Goal: Task Accomplishment & Management: Use online tool/utility

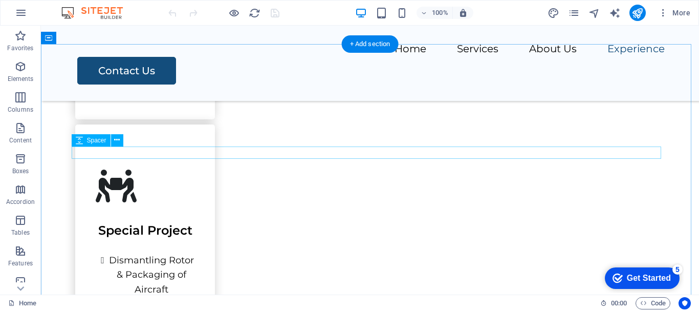
scroll to position [1496, 0]
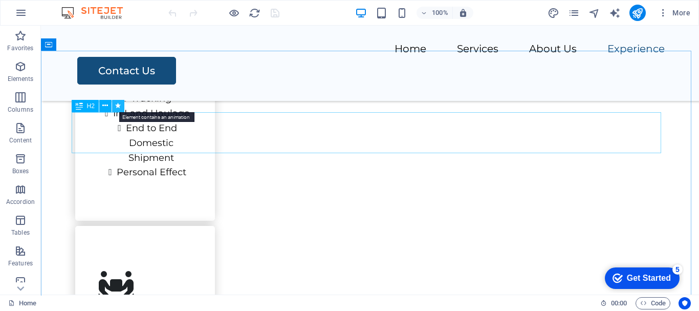
click at [117, 104] on icon at bounding box center [118, 105] width 6 height 11
select select "move-right-to-left"
select select "s"
select select "scroll"
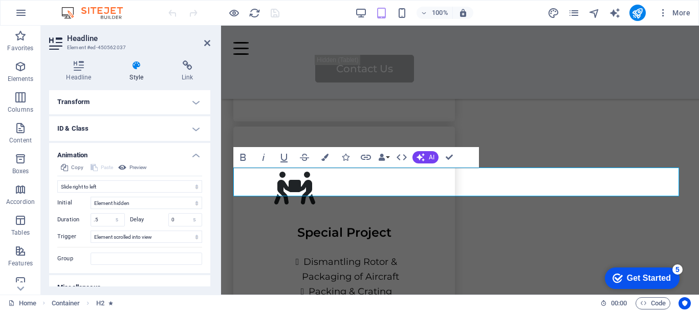
scroll to position [200, 0]
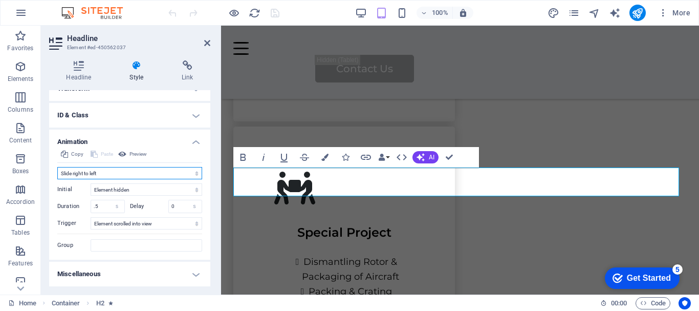
click at [196, 174] on select "Don't animate Show / Hide Slide up/down Zoom in/out Slide left to right Slide r…" at bounding box center [129, 173] width 145 height 12
select select "none"
click at [57, 179] on select "Don't animate Show / Hide Slide up/down Zoom in/out Slide left to right Slide r…" at bounding box center [129, 173] width 145 height 12
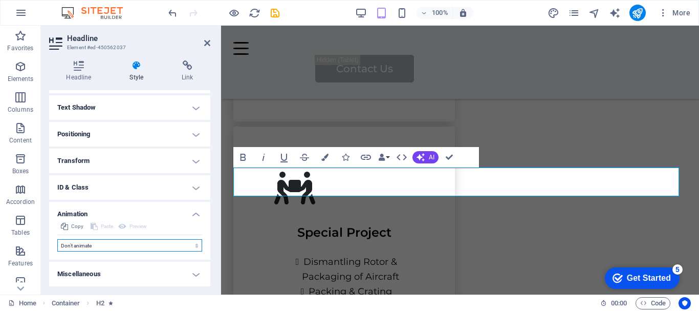
scroll to position [0, 0]
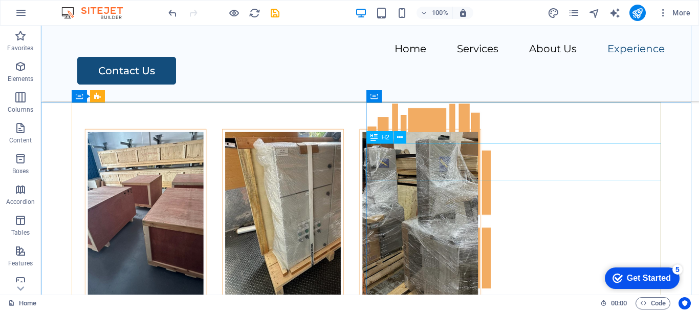
scroll to position [4253, 0]
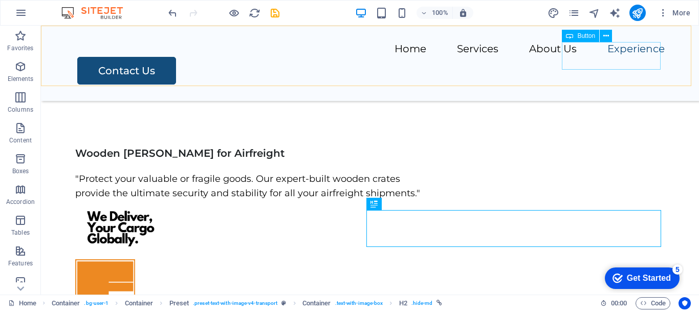
click at [587, 36] on span "Button" at bounding box center [587, 36] width 18 height 6
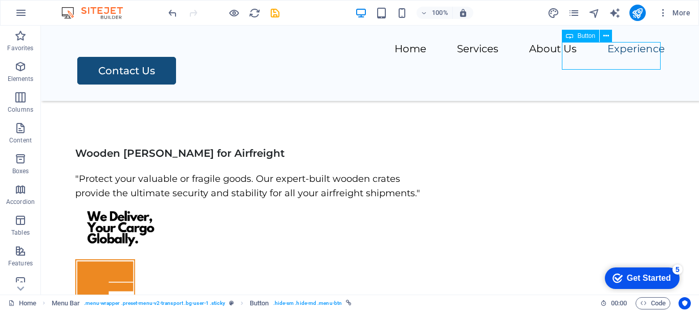
click at [587, 36] on span "Button" at bounding box center [587, 36] width 18 height 6
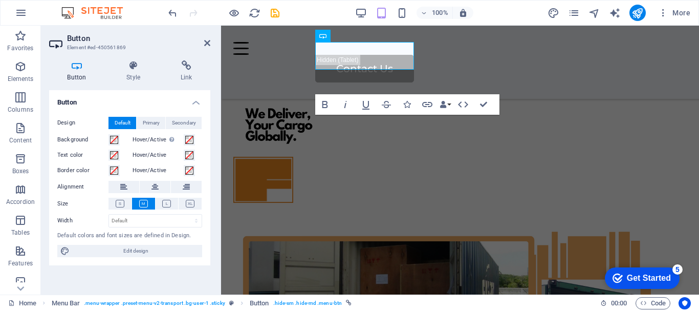
scroll to position [4284, 0]
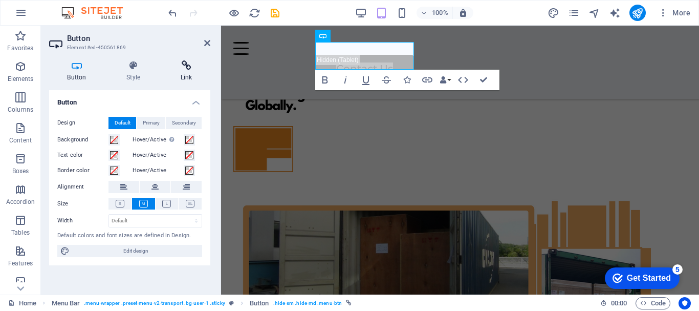
click at [190, 72] on h4 "Link" at bounding box center [186, 71] width 48 height 22
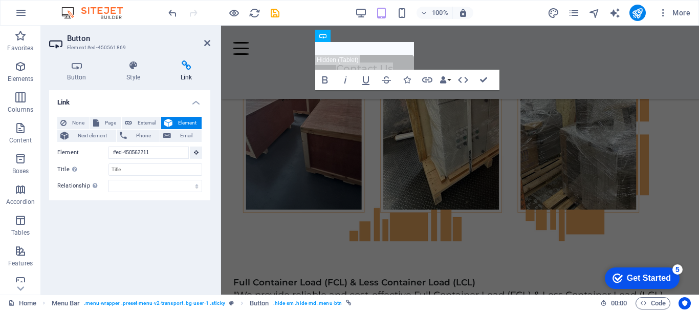
scroll to position [4042, 0]
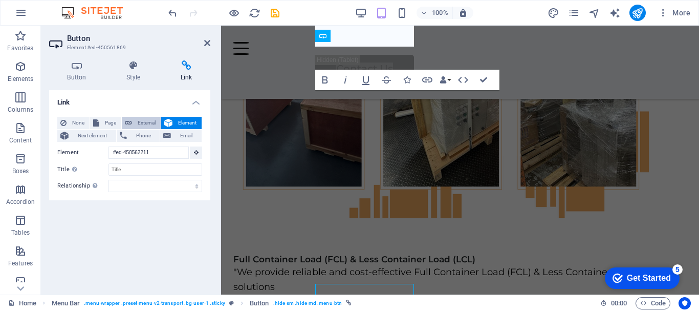
click at [146, 119] on span "External" at bounding box center [146, 123] width 23 height 12
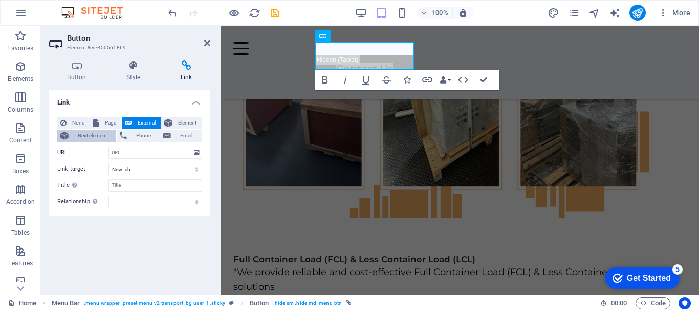
click at [100, 134] on span "Next element" at bounding box center [92, 136] width 41 height 12
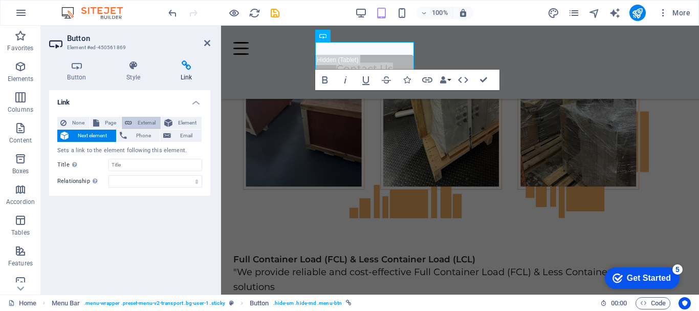
click at [134, 121] on button "External" at bounding box center [141, 123] width 39 height 12
select select "blank"
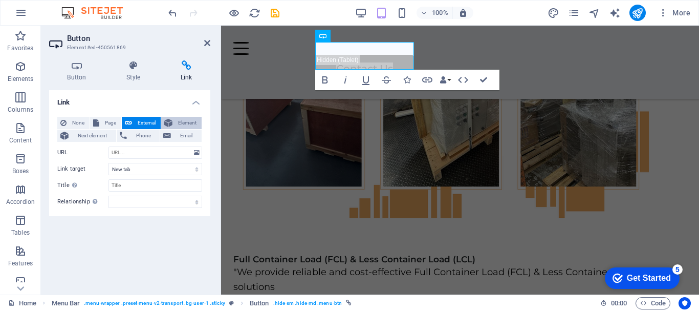
click at [189, 120] on span "Element" at bounding box center [187, 123] width 23 height 12
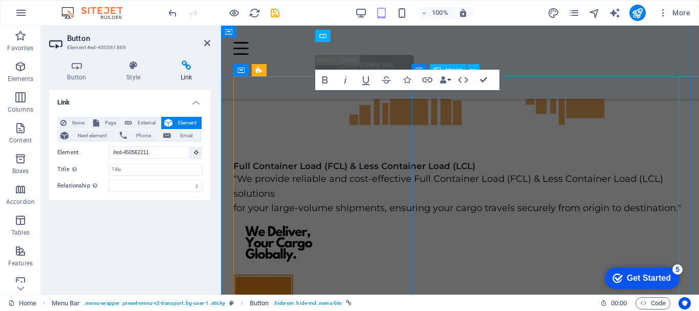
scroll to position [4033, 0]
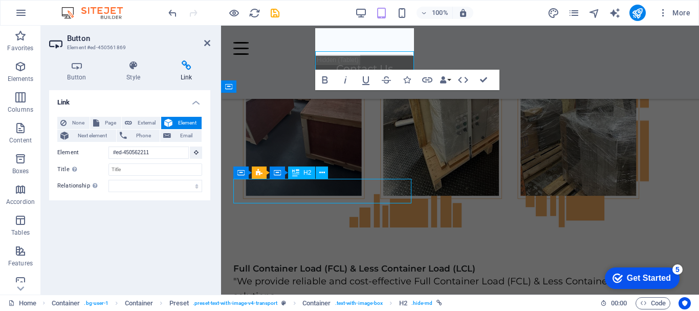
scroll to position [4231, 0]
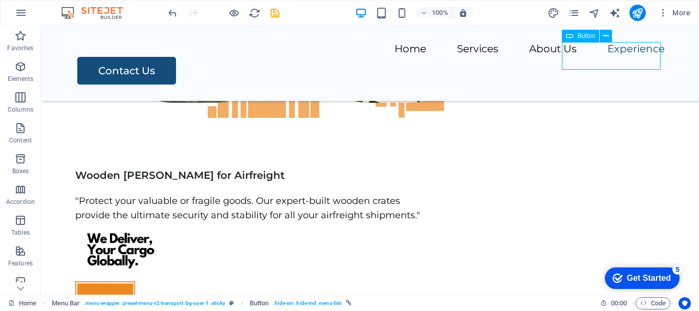
click at [586, 37] on span "Button" at bounding box center [587, 36] width 18 height 6
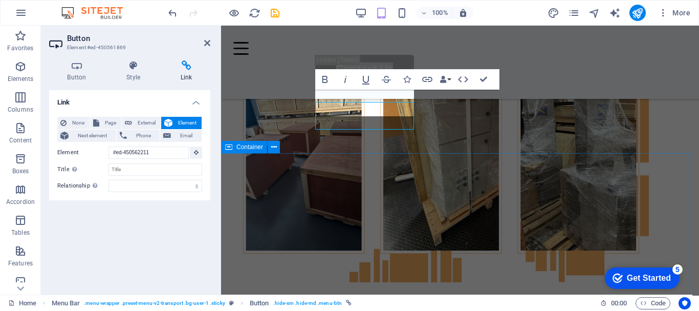
scroll to position [3972, 0]
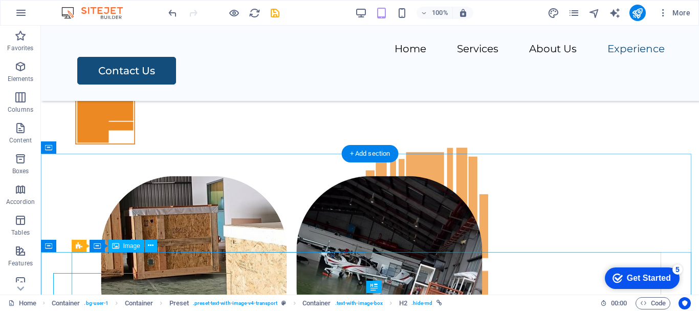
scroll to position [4170, 0]
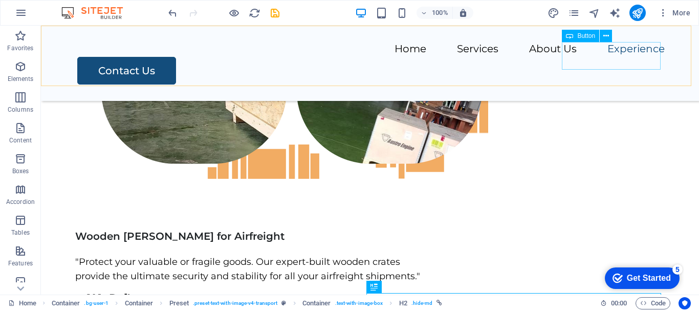
click at [606, 60] on div "Contact Us" at bounding box center [371, 71] width 588 height 28
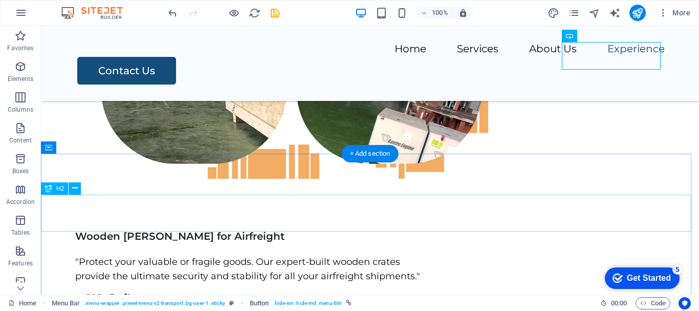
scroll to position [4016, 0]
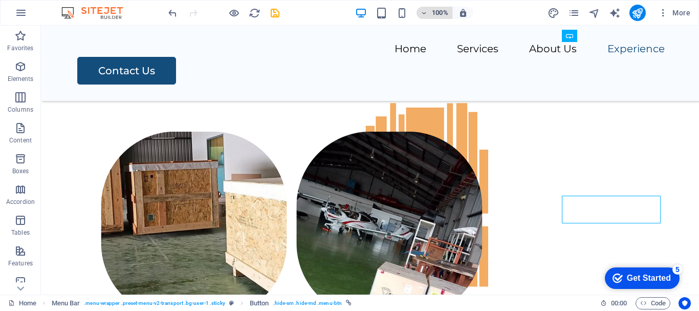
click at [427, 11] on icon "button" at bounding box center [424, 13] width 7 height 7
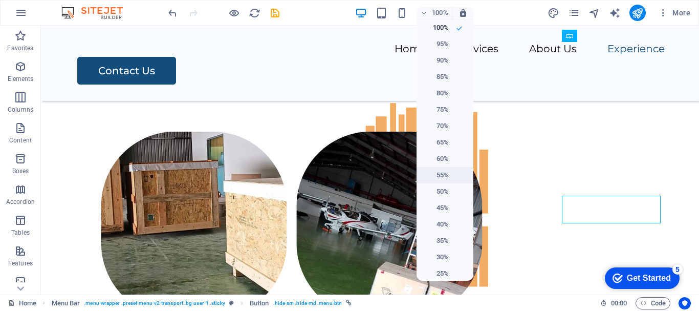
click at [447, 178] on h6 "55%" at bounding box center [436, 175] width 26 height 12
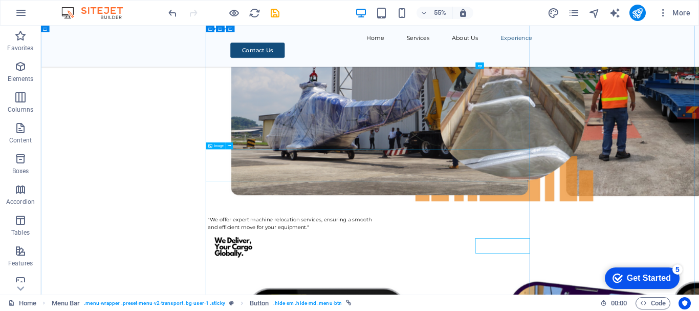
scroll to position [3434, 0]
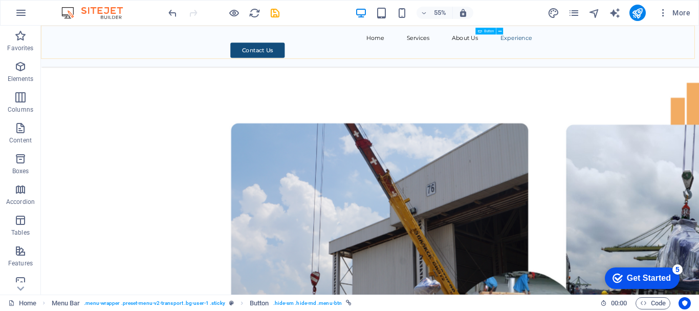
click at [699, 61] on div "Contact Us" at bounding box center [660, 71] width 549 height 28
click at [699, 53] on nav "Home Services About Us Experience" at bounding box center [640, 49] width 590 height 15
click at [664, 51] on nav "Home Services About Us Experience" at bounding box center [640, 49] width 590 height 15
click at [579, 57] on nav "Home Services About Us Experience" at bounding box center [640, 49] width 590 height 15
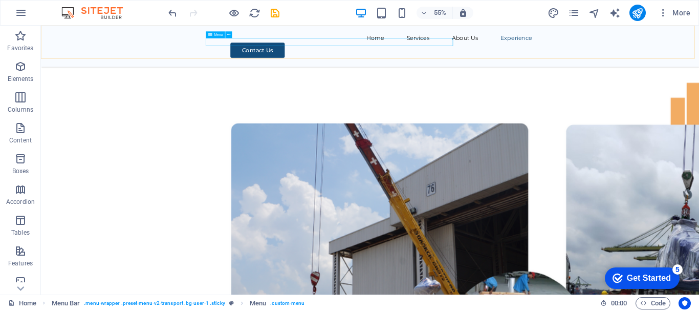
click at [506, 57] on nav "Home Services About Us Experience" at bounding box center [640, 49] width 590 height 15
click at [489, 32] on span "Button" at bounding box center [489, 32] width 10 height 4
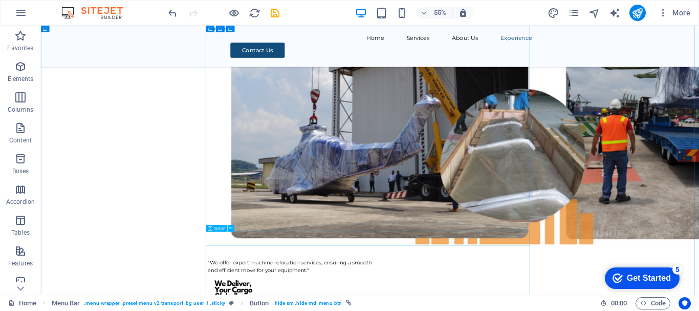
scroll to position [3793, 0]
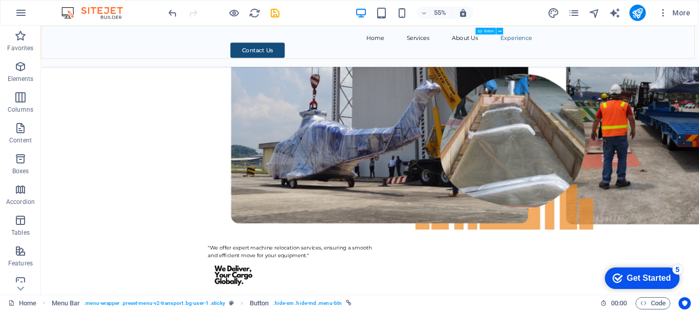
click at [486, 31] on span "Button" at bounding box center [489, 32] width 10 height 4
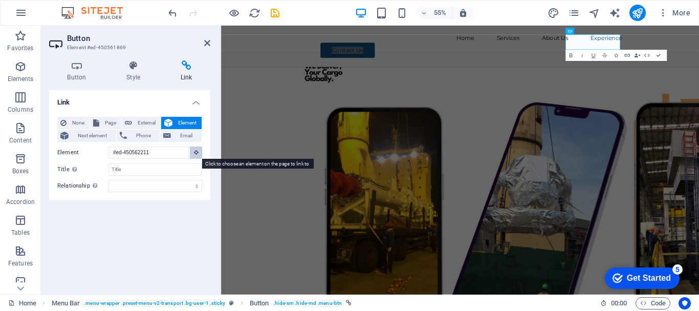
click at [199, 153] on button at bounding box center [196, 152] width 12 height 12
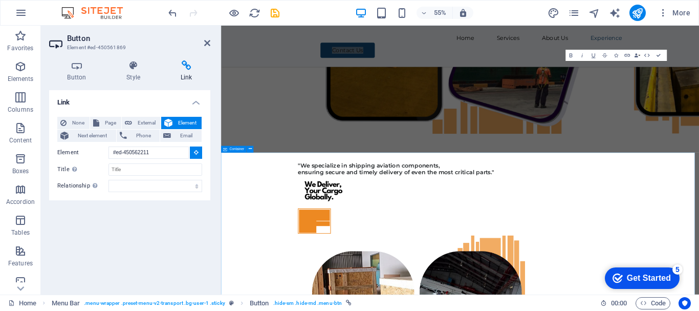
scroll to position [4172, 0]
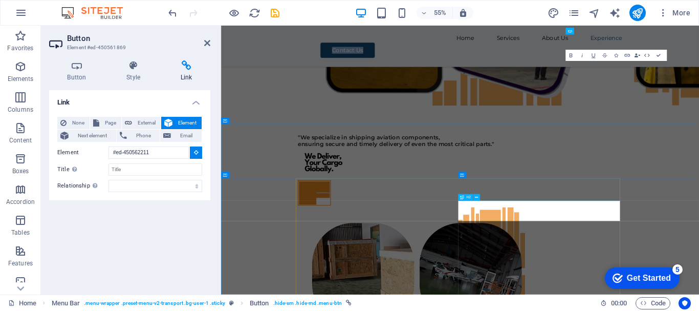
drag, startPoint x: 696, startPoint y: 350, endPoint x: 1025, endPoint y: 350, distance: 328.7
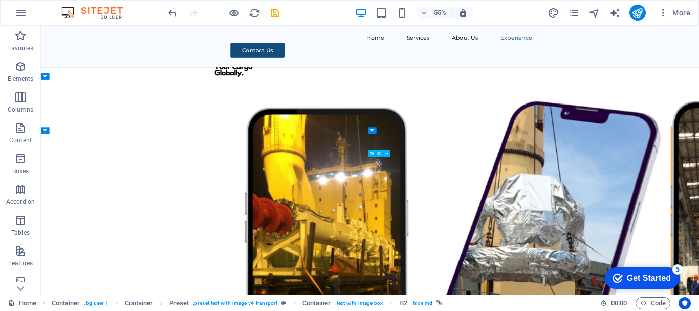
scroll to position [4254, 0]
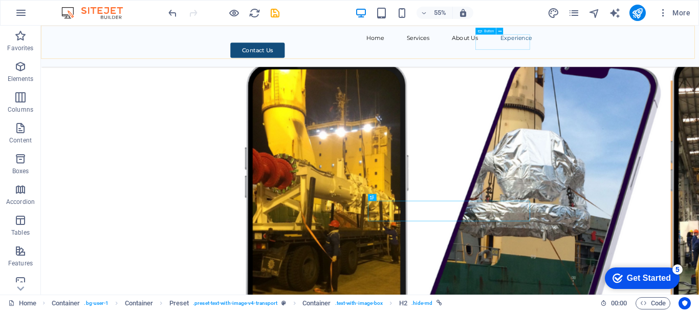
click at [489, 31] on span "Button" at bounding box center [489, 32] width 10 height 4
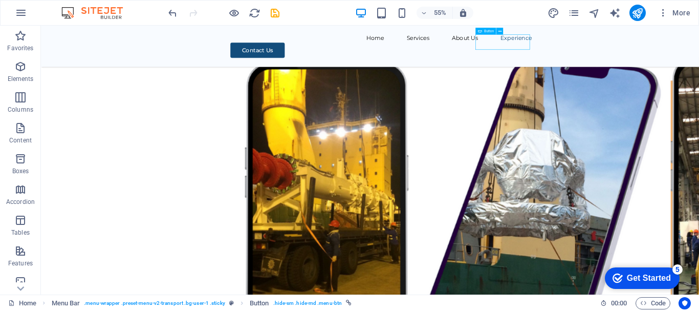
click at [489, 31] on span "Button" at bounding box center [489, 32] width 10 height 4
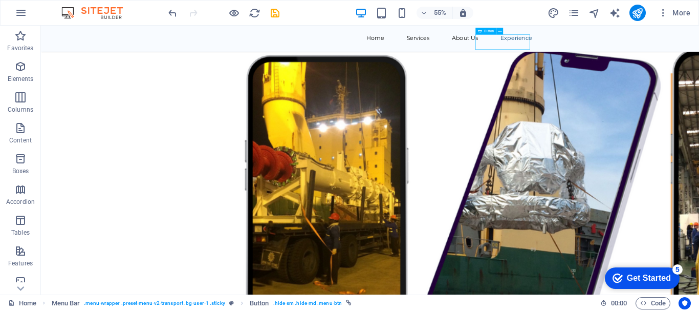
scroll to position [4172, 0]
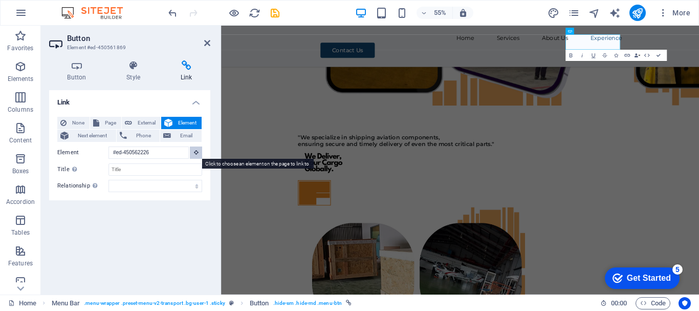
click at [197, 153] on icon at bounding box center [196, 152] width 5 height 5
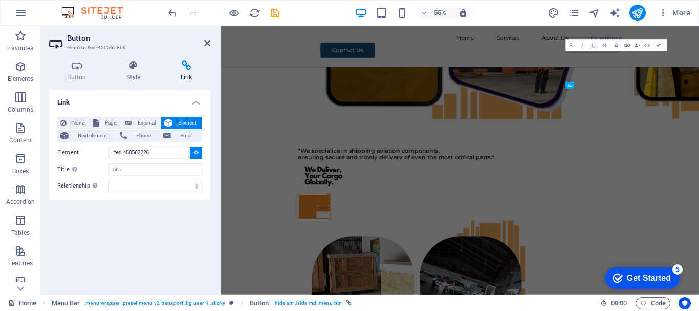
scroll to position [4111, 0]
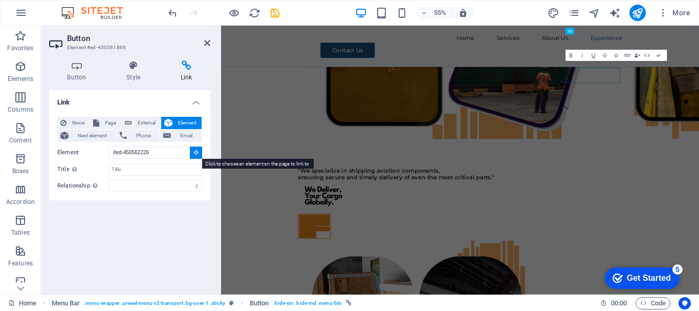
click at [198, 152] on icon at bounding box center [196, 152] width 5 height 5
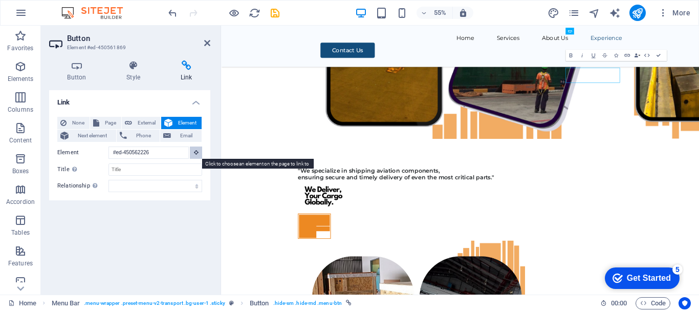
click at [197, 154] on icon at bounding box center [196, 152] width 5 height 5
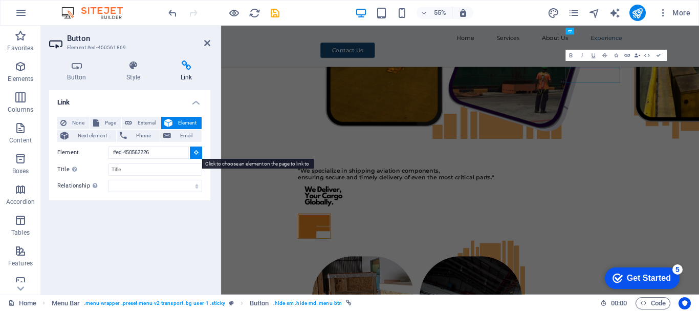
click at [197, 154] on icon at bounding box center [196, 152] width 5 height 5
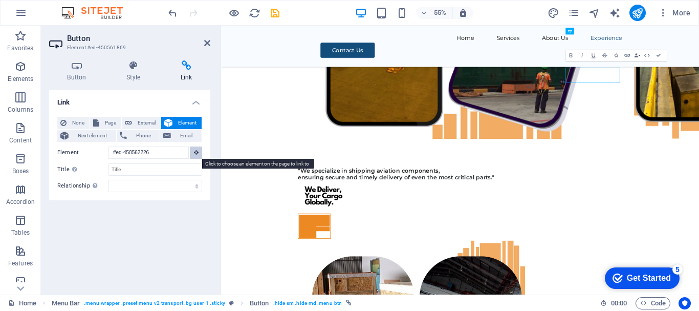
click at [197, 154] on icon at bounding box center [196, 152] width 5 height 5
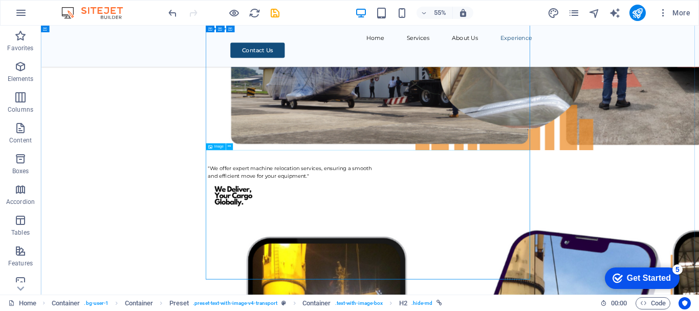
scroll to position [3681, 0]
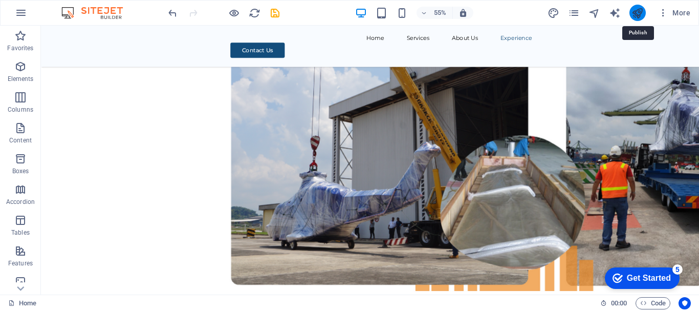
click at [635, 13] on icon "publish" at bounding box center [638, 13] width 12 height 12
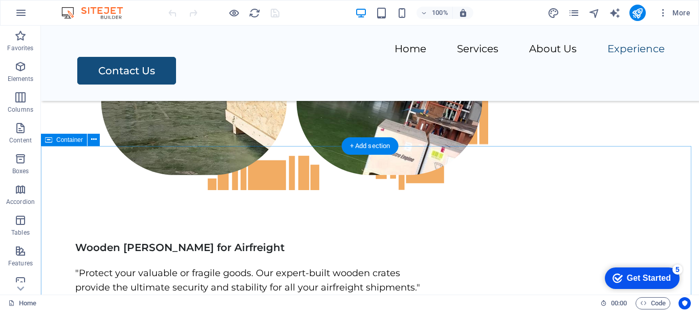
scroll to position [4364, 0]
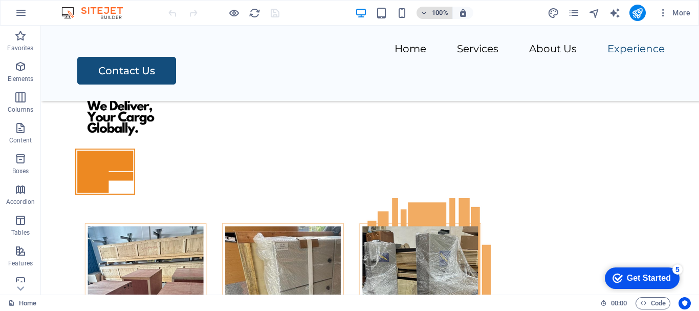
click at [427, 13] on icon "button" at bounding box center [424, 13] width 7 height 7
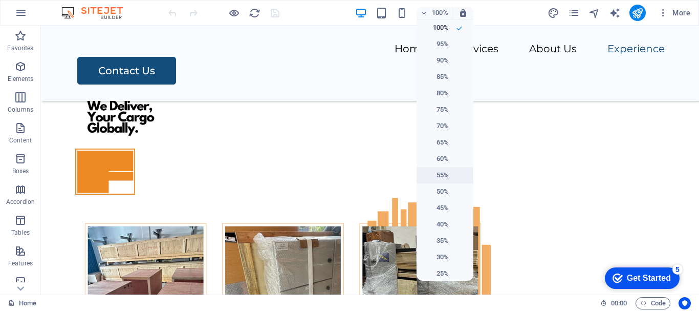
click at [440, 167] on li "55%" at bounding box center [445, 175] width 57 height 16
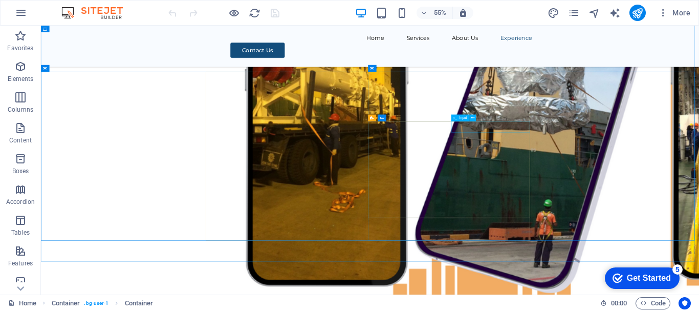
click at [462, 117] on span "Input" at bounding box center [464, 118] width 8 height 4
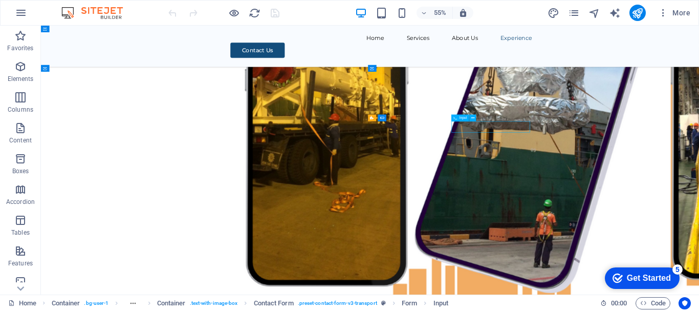
click at [462, 117] on span "Input" at bounding box center [464, 118] width 8 height 4
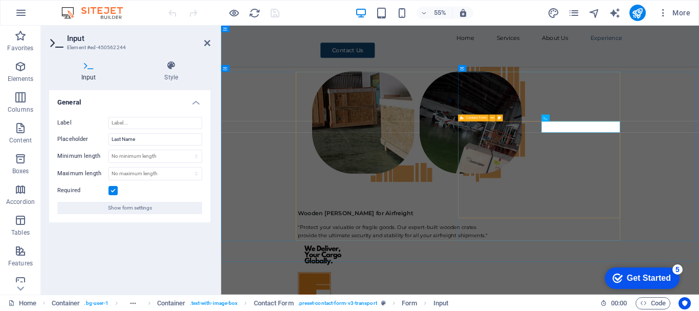
scroll to position [4365, 0]
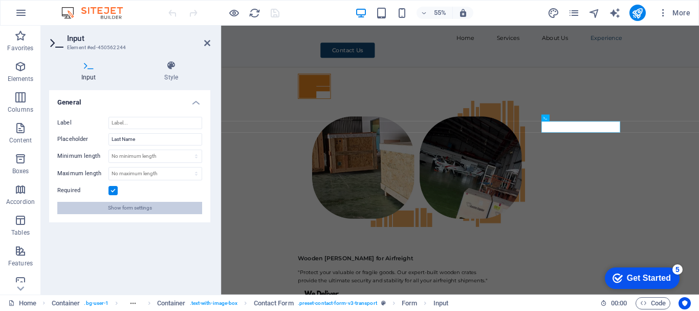
click at [142, 207] on span "Show form settings" at bounding box center [130, 208] width 44 height 12
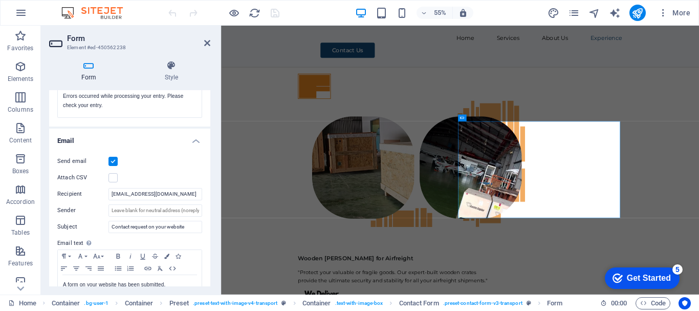
scroll to position [223, 0]
click at [175, 196] on input "syahrirmd.fsl@gmail.com" at bounding box center [156, 194] width 94 height 12
type input "s"
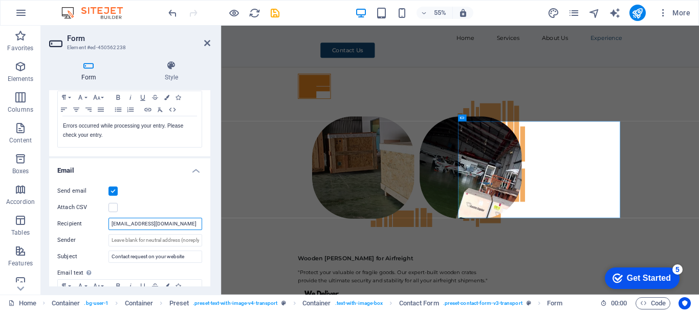
scroll to position [172, 0]
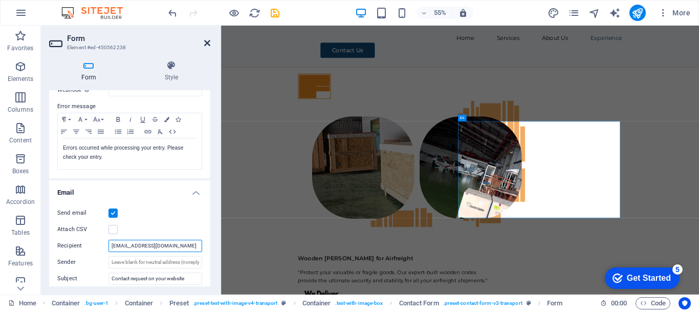
type input "[EMAIL_ADDRESS][DOMAIN_NAME]"
click at [207, 41] on icon at bounding box center [207, 43] width 6 height 8
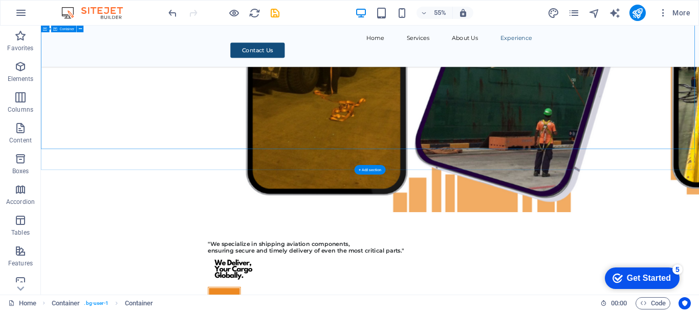
scroll to position [4614, 0]
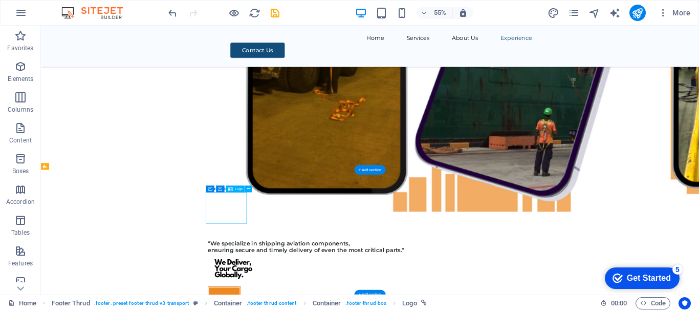
drag, startPoint x: 370, startPoint y: 363, endPoint x: 44, endPoint y: 363, distance: 326.7
select select "px"
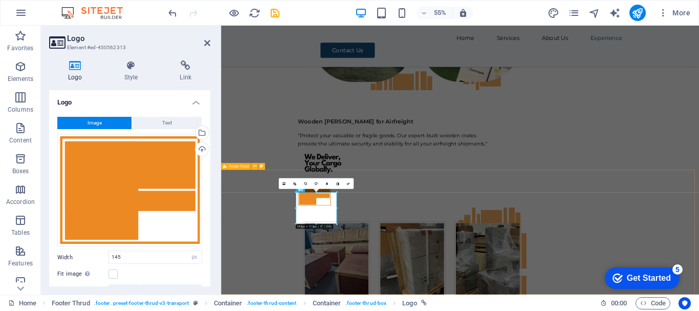
scroll to position [4532, 0]
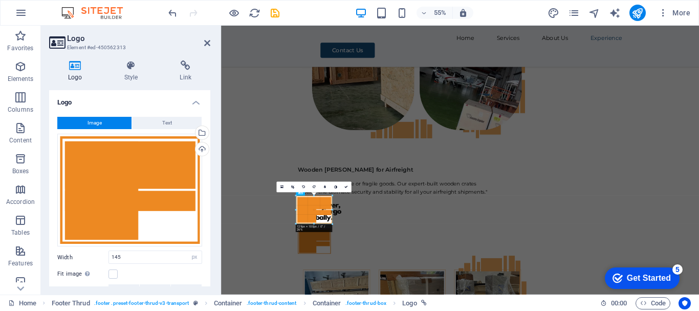
drag, startPoint x: 337, startPoint y: 222, endPoint x: 328, endPoint y: 217, distance: 10.8
type input "129"
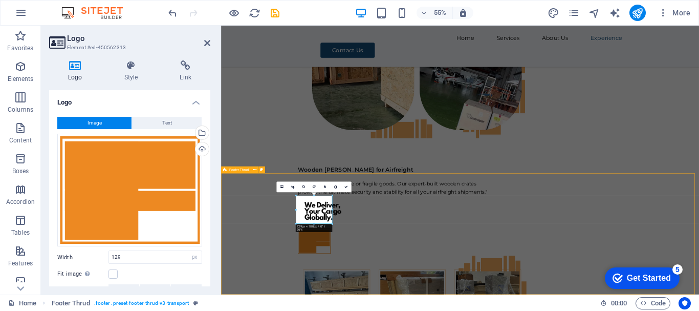
scroll to position [4608, 0]
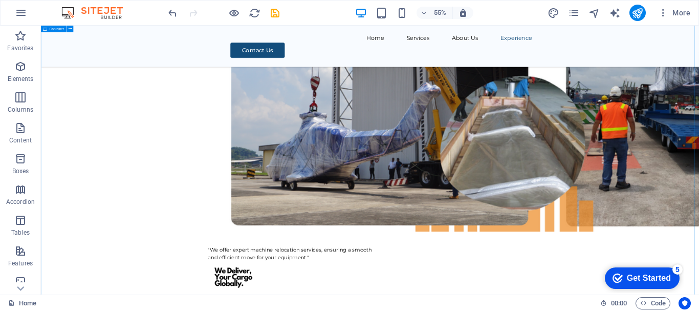
scroll to position [4045, 0]
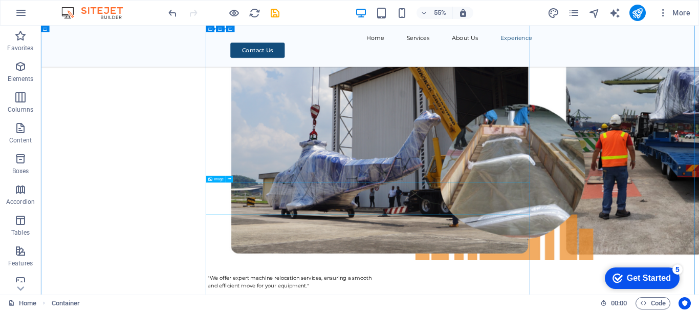
scroll to position [3584, 0]
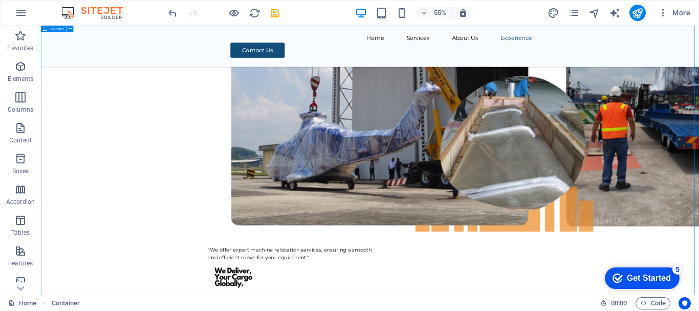
scroll to position [3943, 0]
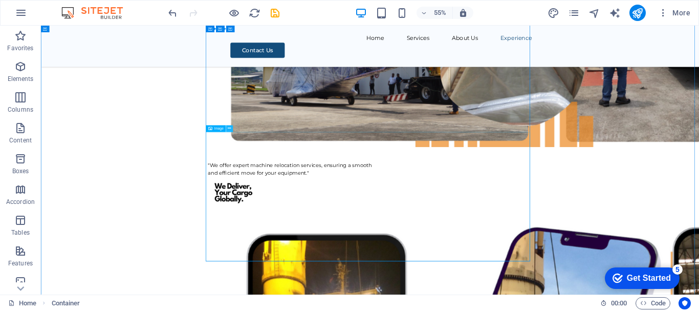
click at [228, 127] on icon at bounding box center [229, 128] width 3 height 6
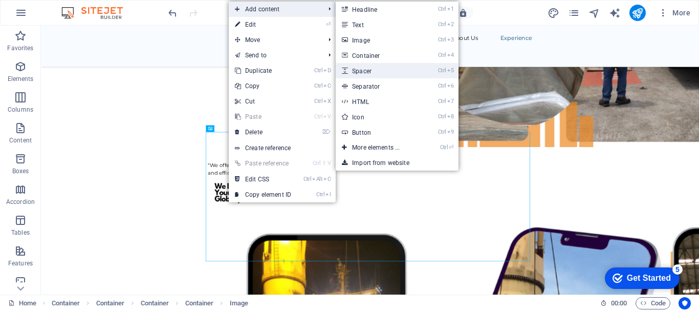
click at [373, 74] on link "Ctrl 5 Spacer" at bounding box center [378, 70] width 84 height 15
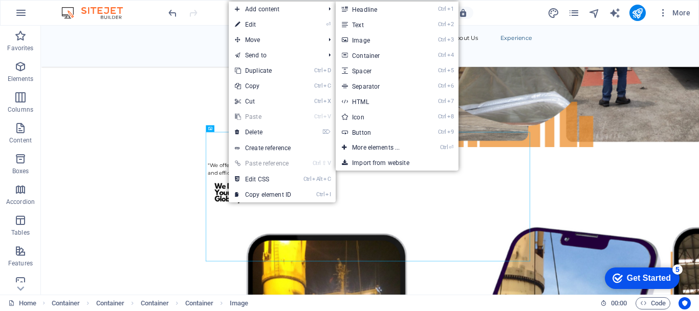
select select "px"
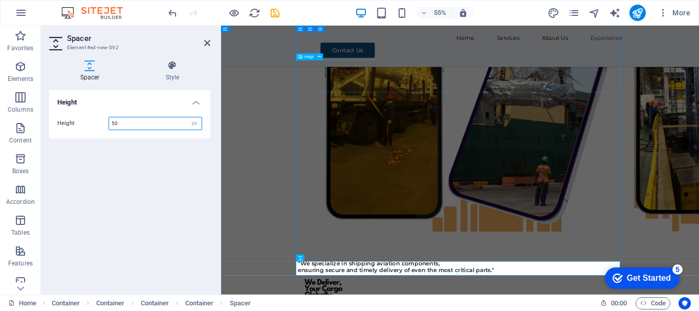
scroll to position [3861, 0]
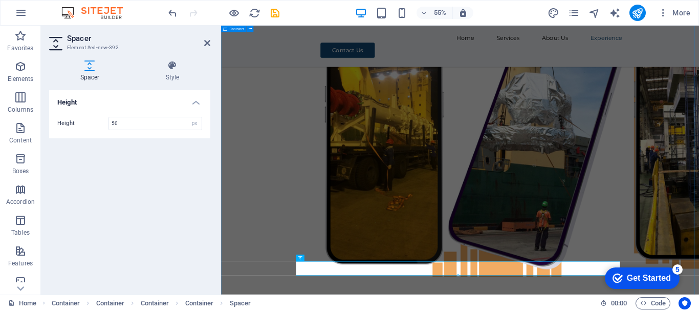
click at [322, 310] on div "Experience Our extensive experience in diverse activities has equipped us to ef…" at bounding box center [655, 250] width 869 height 3244
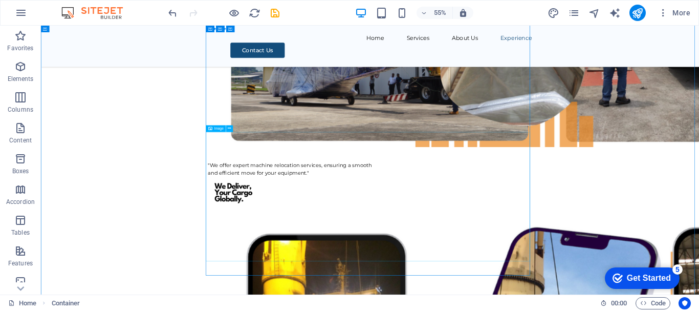
scroll to position [4199, 0]
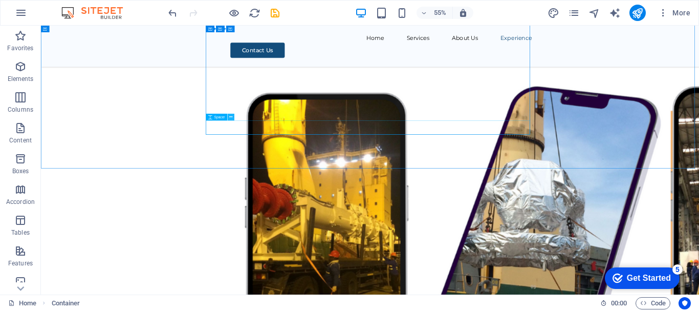
click at [231, 118] on icon at bounding box center [230, 117] width 3 height 6
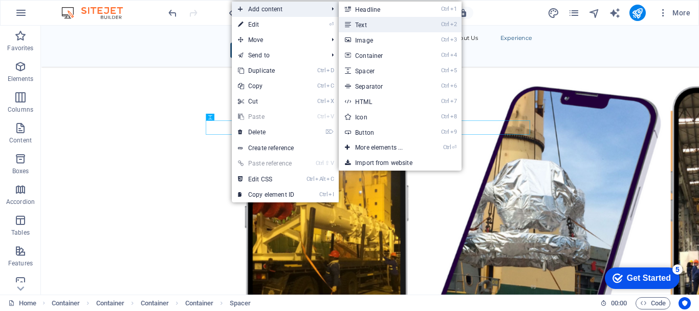
click at [378, 27] on link "Ctrl 2 Text" at bounding box center [381, 24] width 84 height 15
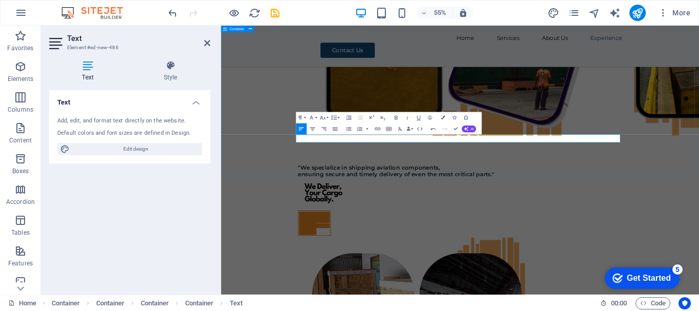
click at [699, 248] on div "Experience Our extensive experience in diverse activities has equipped us to ef…" at bounding box center [655, 1] width 869 height 3259
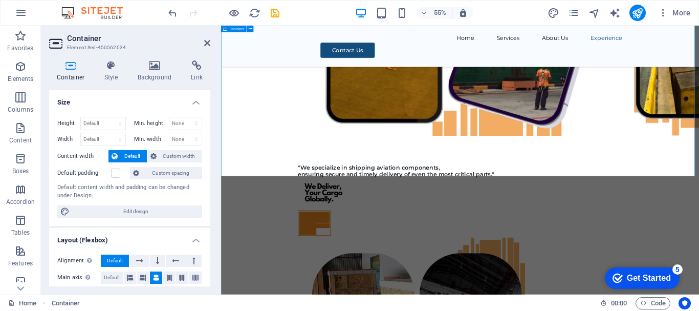
click at [699, 254] on div "Experience Our extensive experience in diverse activities has equipped us to ef…" at bounding box center [655, 1] width 869 height 3259
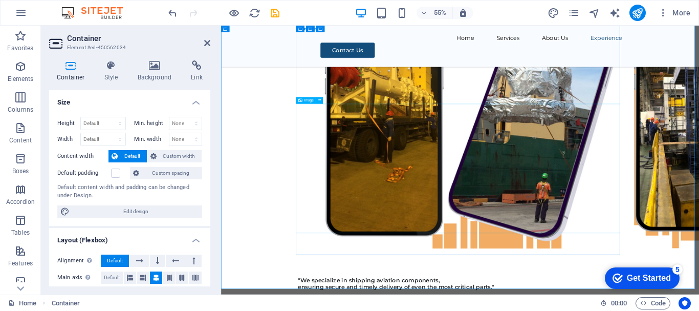
scroll to position [3963, 0]
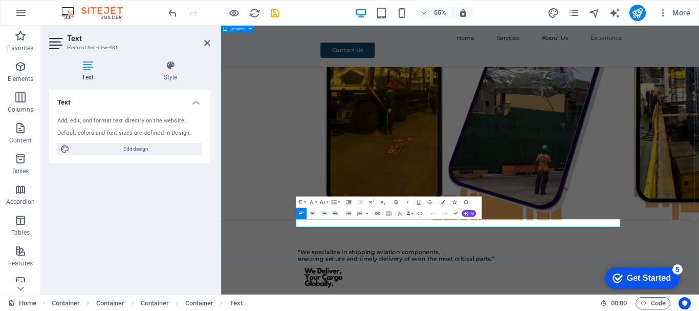
drag, startPoint x: 465, startPoint y: 385, endPoint x: 341, endPoint y: 385, distance: 123.9
click at [341, 310] on div "Experience Our extensive experience in diverse activities has equipped us to ef…" at bounding box center [655, 155] width 869 height 3259
click at [396, 200] on icon "button" at bounding box center [396, 202] width 7 height 7
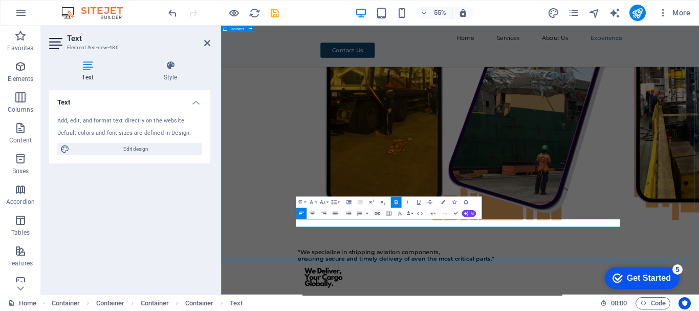
click at [699, 310] on div "Experience Our extensive experience in diverse activities has equipped us to ef…" at bounding box center [655, 155] width 869 height 3259
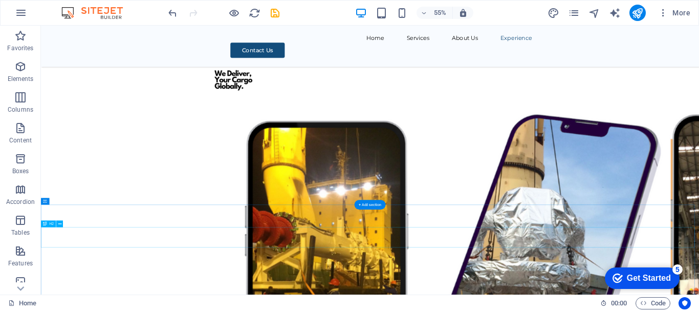
scroll to position [4096, 0]
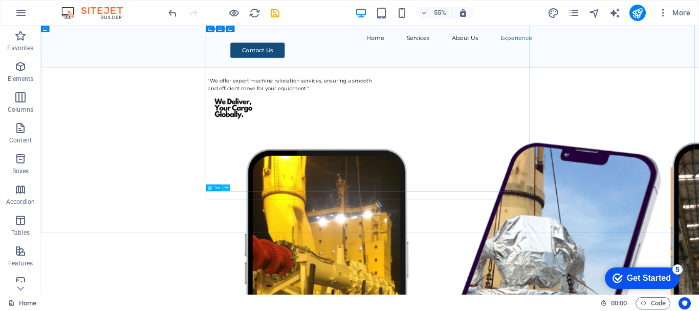
click at [226, 189] on icon at bounding box center [226, 188] width 3 height 6
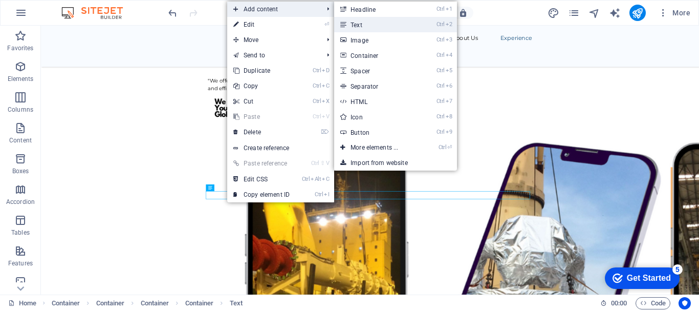
click at [359, 26] on link "Ctrl 2 Text" at bounding box center [376, 24] width 84 height 15
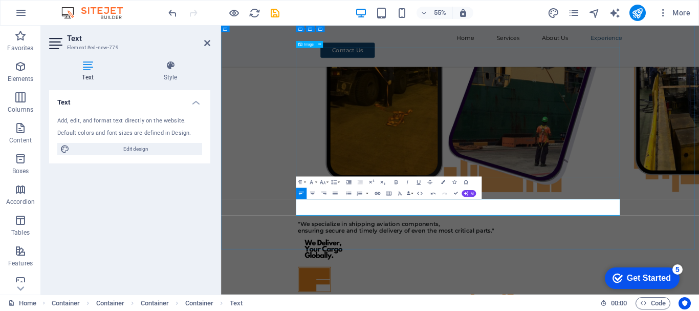
scroll to position [1097, 1]
click at [316, 258] on div "Experience Our extensive experience in diverse activities has equipped us to ef…" at bounding box center [655, 119] width 869 height 3288
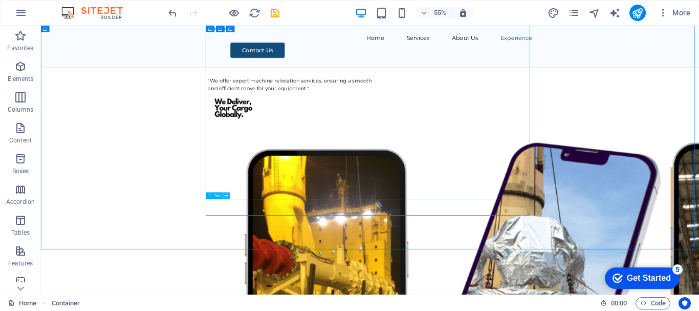
click at [226, 195] on icon at bounding box center [226, 196] width 3 height 6
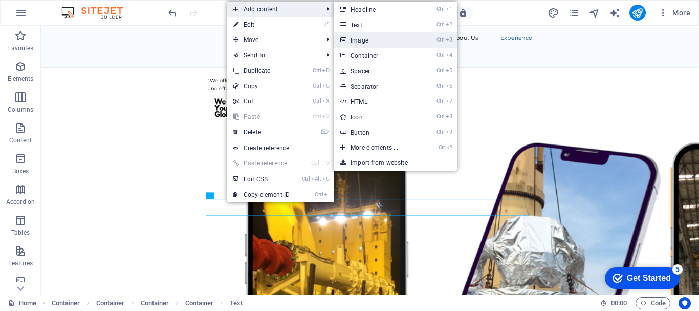
click at [358, 36] on link "Ctrl 3 Image" at bounding box center [376, 39] width 84 height 15
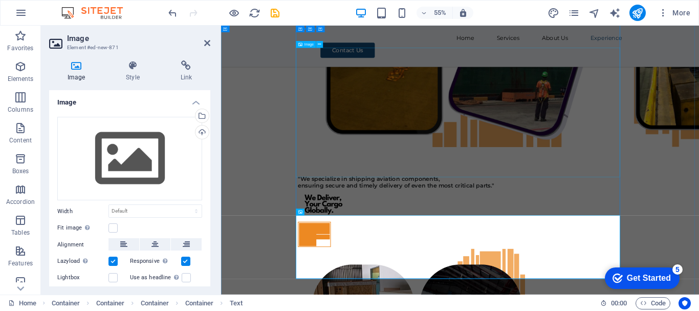
scroll to position [4014, 0]
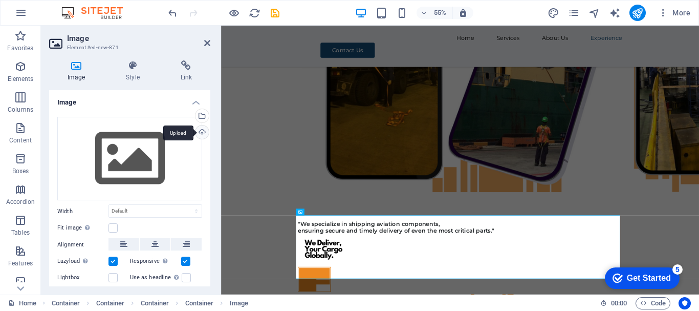
click at [202, 132] on div "Upload" at bounding box center [201, 132] width 15 height 15
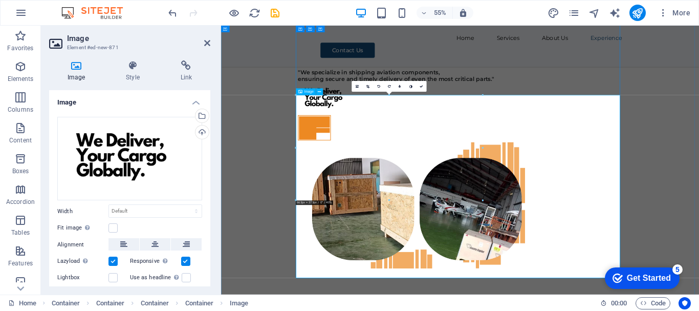
scroll to position [4372, 0]
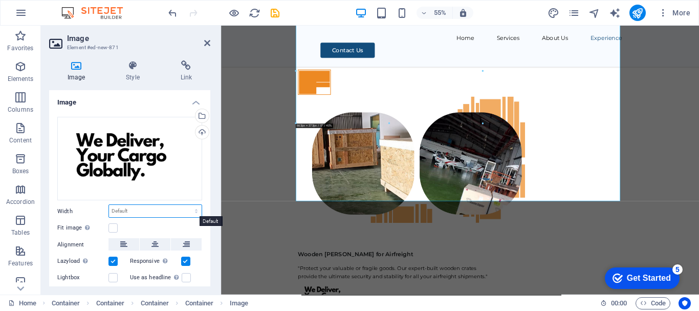
click at [195, 211] on select "Default auto px rem % em vh vw" at bounding box center [155, 211] width 93 height 12
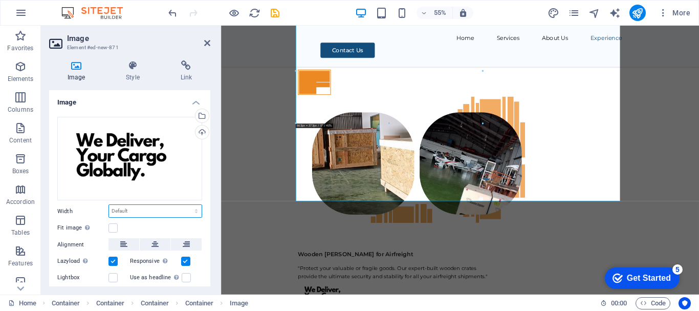
select select "px"
click at [185, 205] on select "Default auto px rem % em vh vw" at bounding box center [155, 211] width 93 height 12
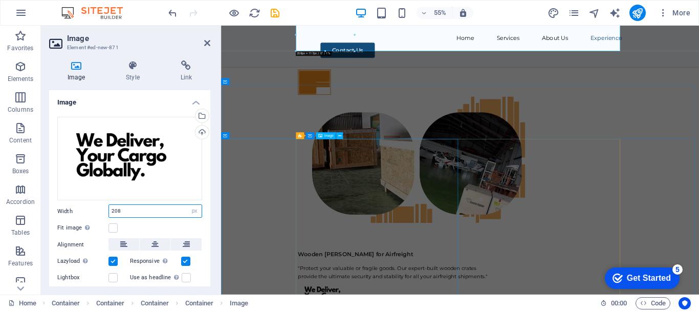
type input "208"
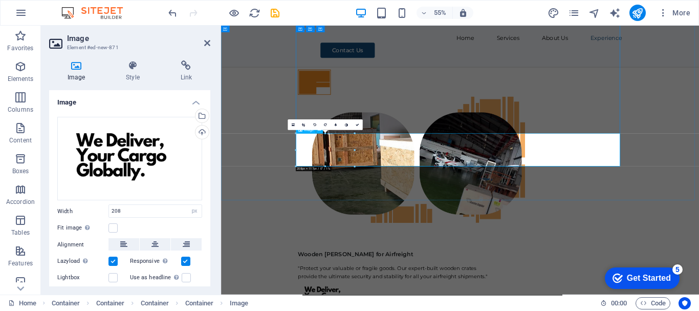
scroll to position [4065, 0]
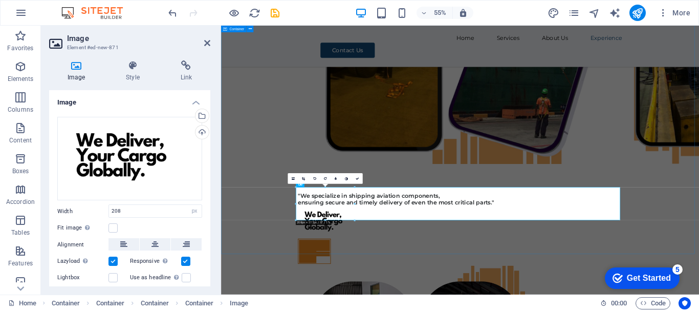
click at [699, 310] on div "Experience Our extensive experience in diverse activities has equipped us to ef…" at bounding box center [655, 98] width 869 height 3349
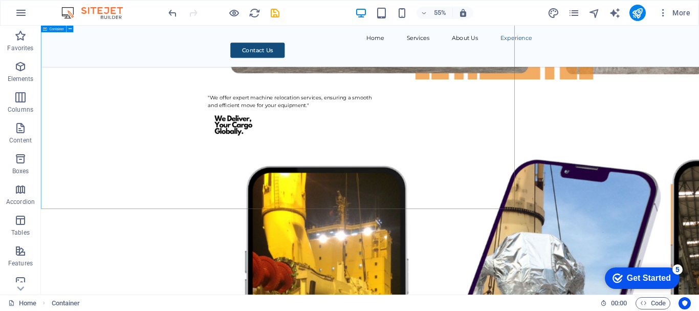
scroll to position [4147, 0]
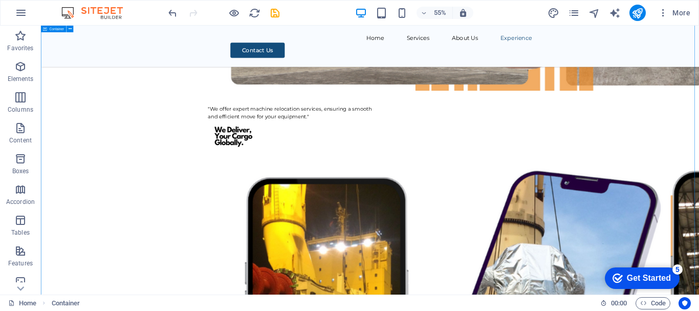
scroll to position [4249, 0]
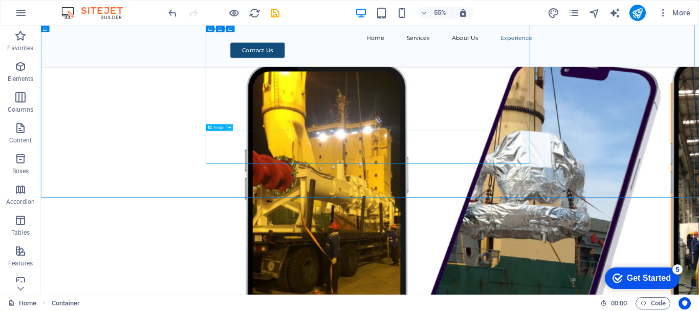
click at [229, 125] on icon at bounding box center [229, 127] width 3 height 6
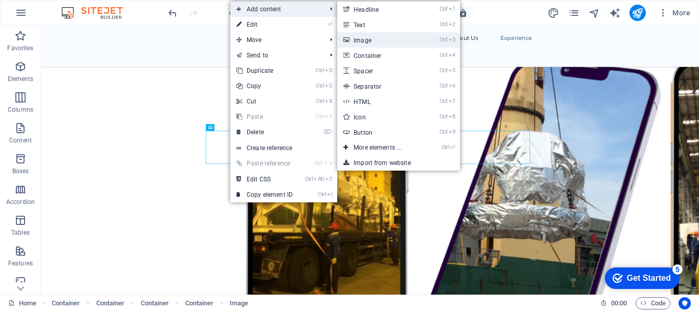
click at [364, 37] on link "Ctrl 3 Image" at bounding box center [379, 39] width 84 height 15
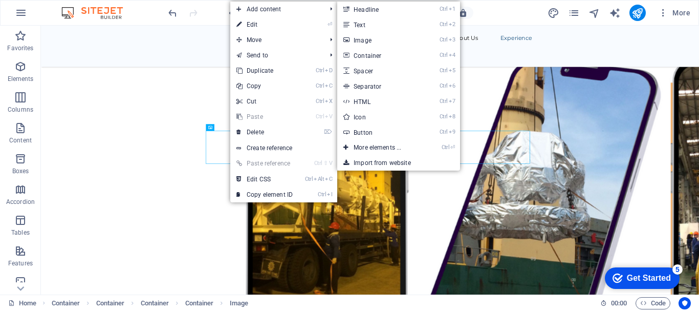
scroll to position [4168, 0]
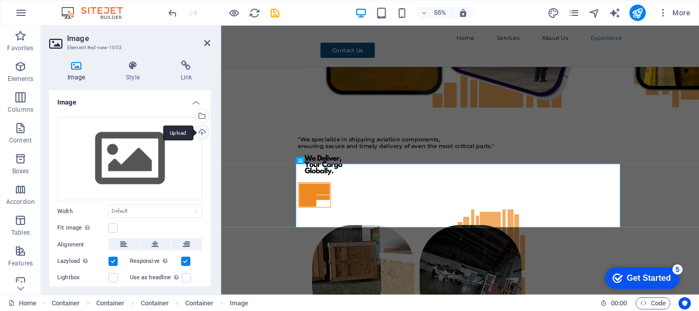
click at [201, 132] on div "Upload" at bounding box center [201, 132] width 15 height 15
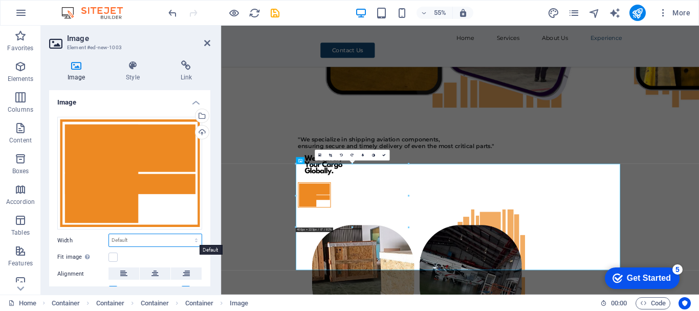
click at [196, 237] on select "Default auto px rem % em vh vw" at bounding box center [155, 240] width 93 height 12
select select "px"
click at [185, 234] on select "Default auto px rem % em vh vw" at bounding box center [155, 240] width 93 height 12
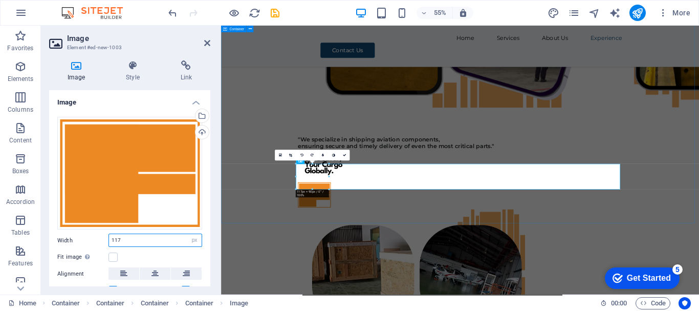
type input "117"
click at [699, 310] on div "Experience Our extensive experience in diverse activities has equipped us to ef…" at bounding box center [655, 19] width 869 height 3395
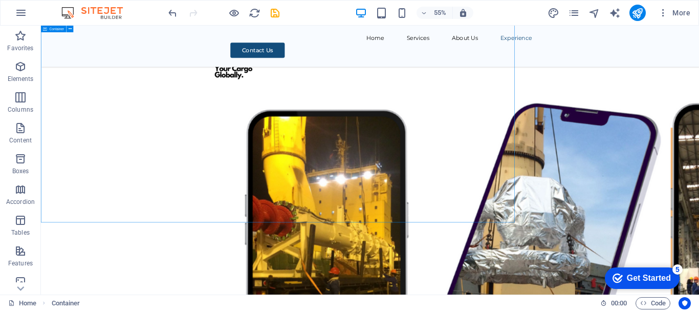
scroll to position [4249, 0]
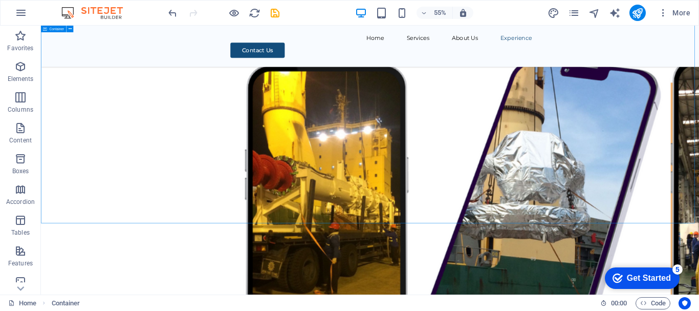
click at [699, 310] on div "Experience Our extensive experience in diverse activities has equipped us to ef…" at bounding box center [639, 295] width 1197 height 3947
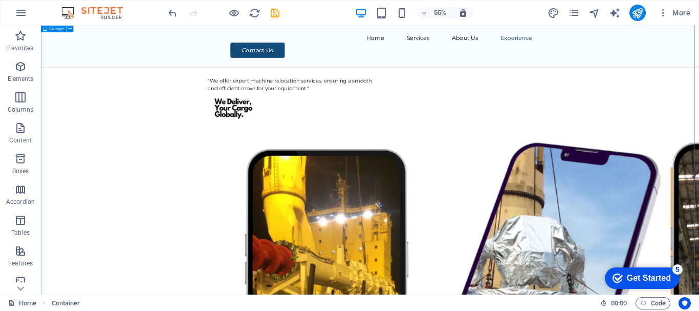
scroll to position [4198, 0]
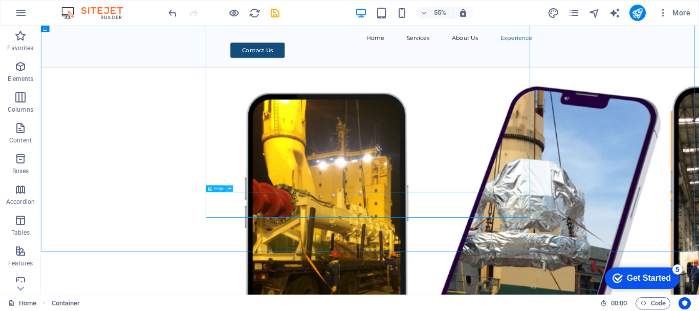
click at [230, 189] on icon at bounding box center [229, 189] width 3 height 6
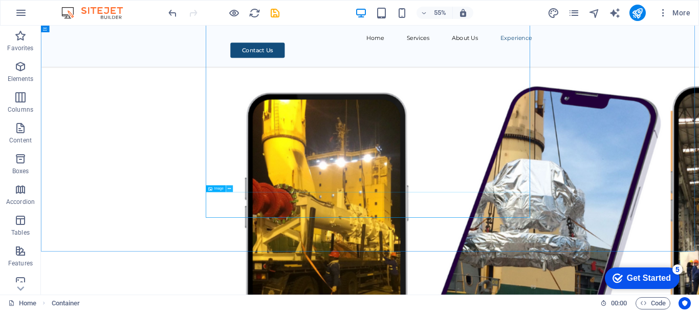
click at [230, 188] on icon at bounding box center [229, 189] width 3 height 6
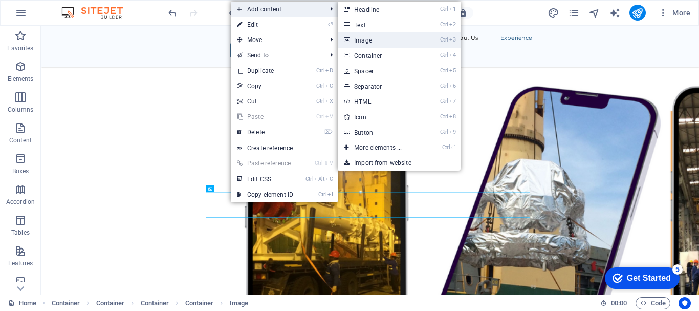
drag, startPoint x: 377, startPoint y: 41, endPoint x: 319, endPoint y: 156, distance: 129.2
click at [377, 41] on link "Ctrl 3 Image" at bounding box center [380, 39] width 84 height 15
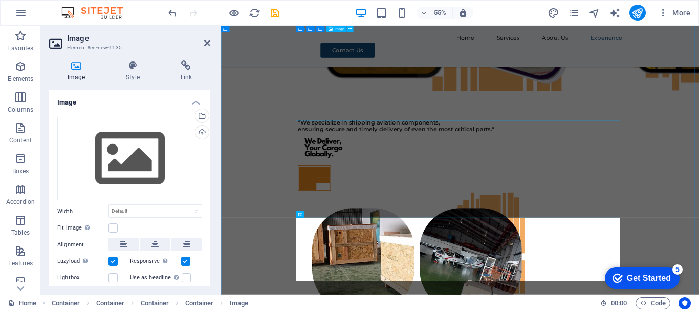
scroll to position [4116, 0]
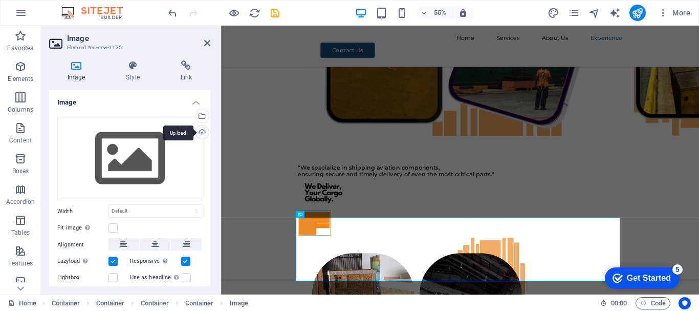
click at [200, 132] on div "Upload" at bounding box center [201, 132] width 15 height 15
click at [699, 309] on div "Experience Our extensive experience in diverse activities has equipped us to ef…" at bounding box center [655, 128] width 869 height 3510
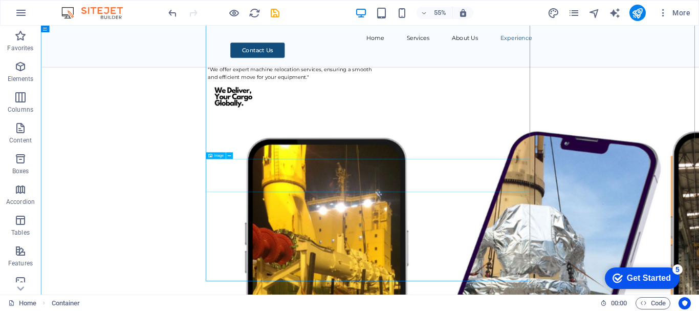
scroll to position [4198, 0]
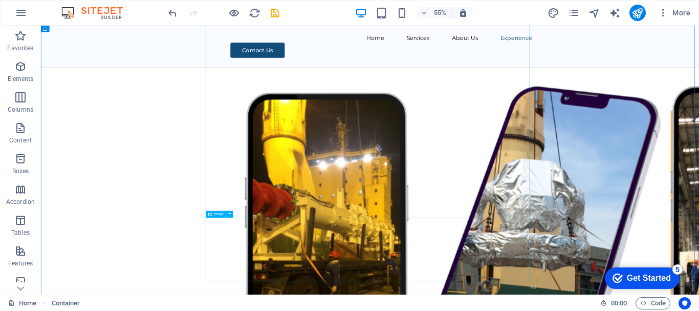
click at [217, 216] on span "Image" at bounding box center [219, 214] width 9 height 4
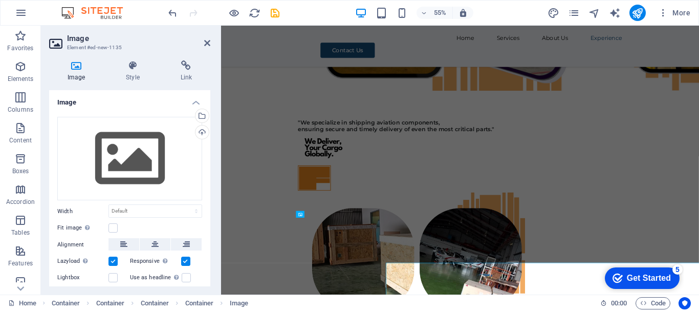
scroll to position [4116, 0]
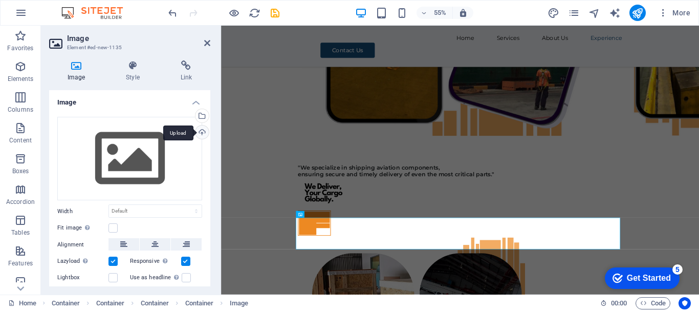
click at [198, 133] on div "Upload" at bounding box center [201, 132] width 15 height 15
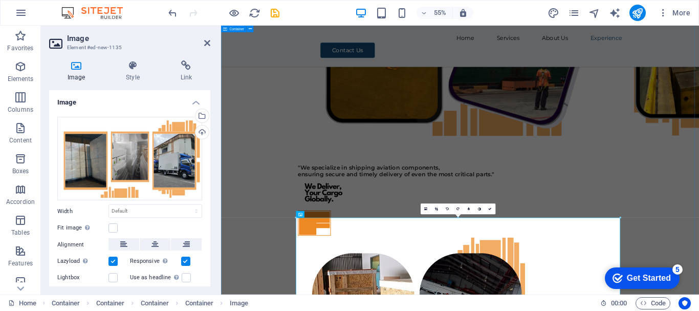
click at [699, 310] on div "Experience Our extensive experience in diverse activities has equipped us to ef…" at bounding box center [655, 315] width 869 height 3884
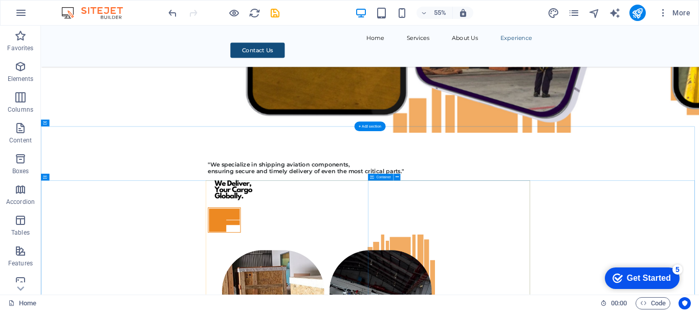
scroll to position [4348, 0]
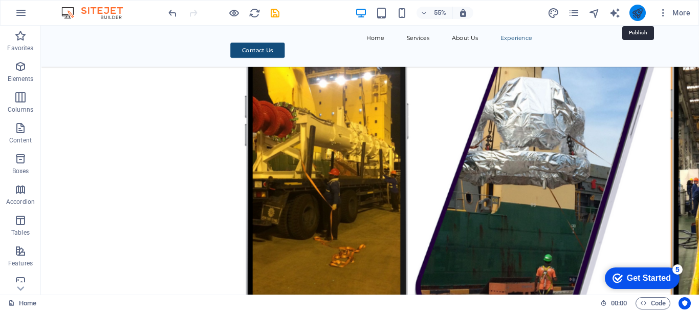
click at [635, 14] on icon "publish" at bounding box center [638, 13] width 12 height 12
click at [641, 16] on icon "publish" at bounding box center [638, 13] width 12 height 12
click at [634, 16] on icon "publish" at bounding box center [638, 13] width 12 height 12
click at [632, 16] on icon "publish" at bounding box center [638, 13] width 12 height 12
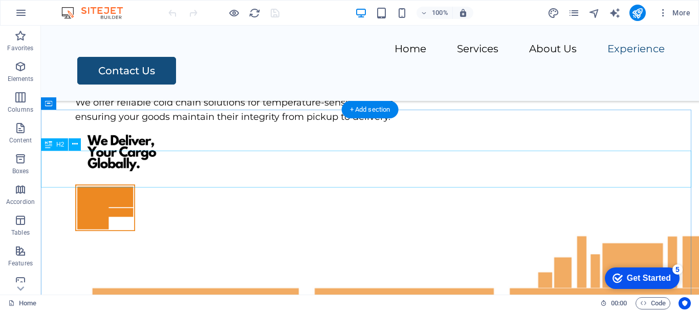
scroll to position [4722, 0]
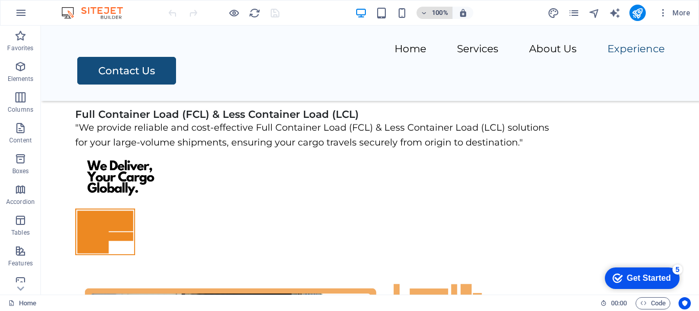
click at [423, 10] on icon "button" at bounding box center [424, 13] width 7 height 7
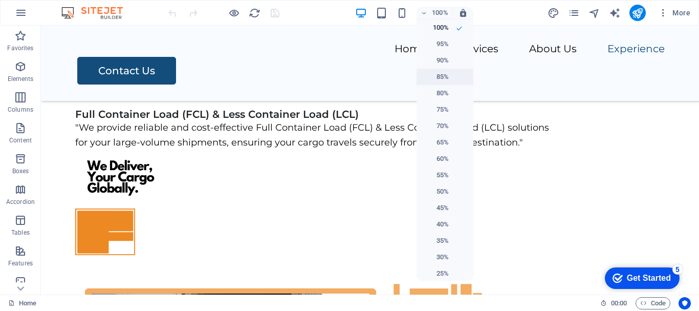
click at [439, 79] on h6 "85%" at bounding box center [436, 77] width 26 height 12
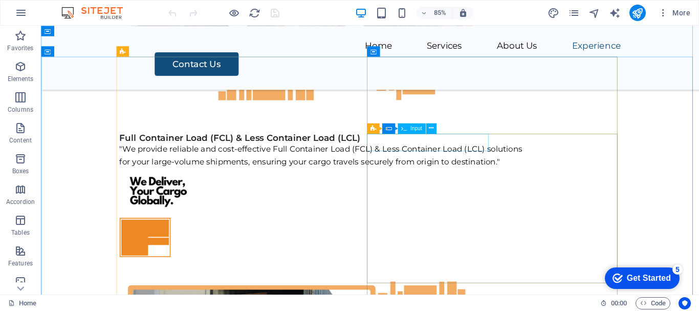
scroll to position [4751, 0]
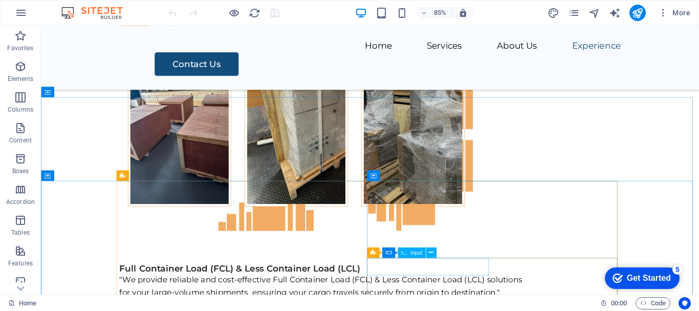
click at [415, 253] on span "Input" at bounding box center [417, 252] width 12 height 5
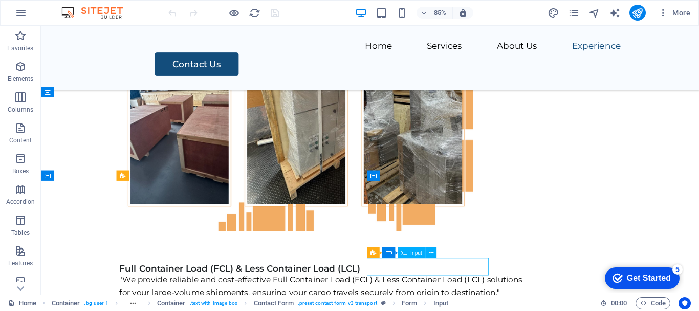
click at [415, 253] on span "Input" at bounding box center [417, 252] width 12 height 5
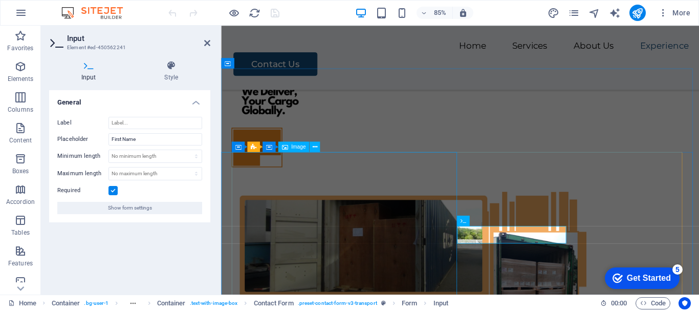
scroll to position [4915, 0]
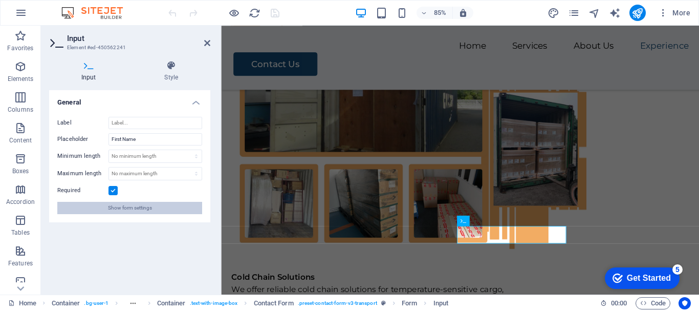
click at [155, 207] on button "Show form settings" at bounding box center [129, 208] width 145 height 12
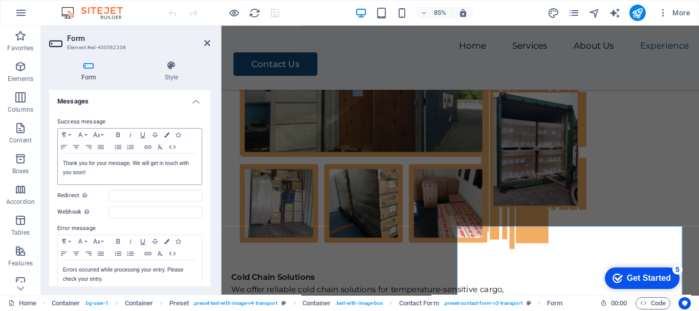
scroll to position [256, 0]
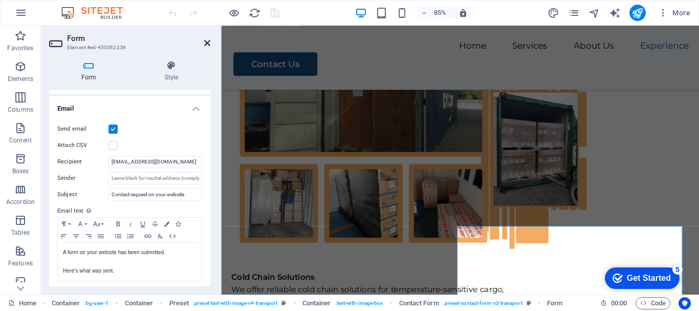
click at [205, 42] on icon at bounding box center [207, 43] width 6 height 8
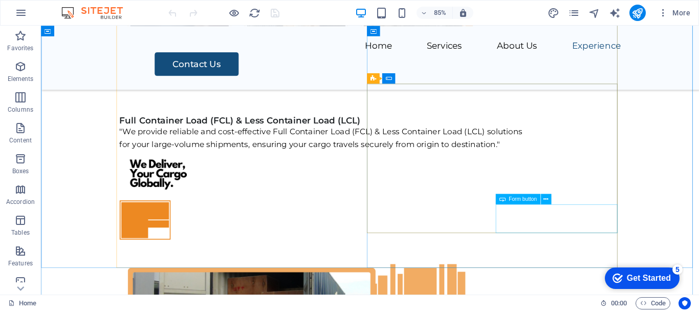
scroll to position [4956, 0]
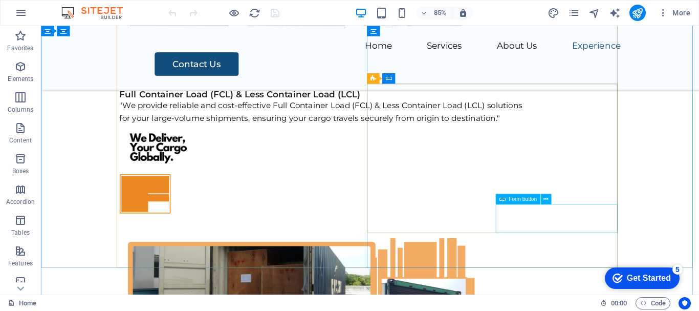
click at [520, 200] on span "Form button" at bounding box center [523, 198] width 28 height 5
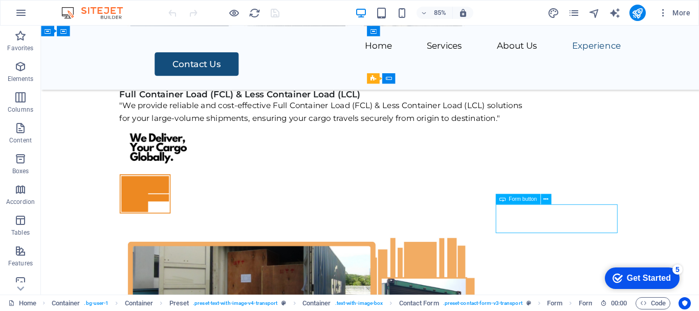
drag, startPoint x: 520, startPoint y: 200, endPoint x: 283, endPoint y: 210, distance: 237.8
click at [520, 200] on span "Form button" at bounding box center [523, 198] width 28 height 5
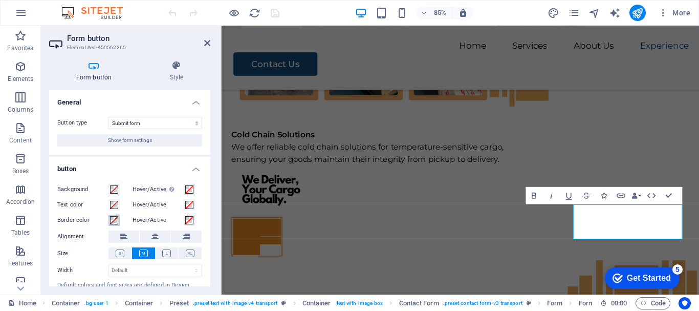
scroll to position [29, 0]
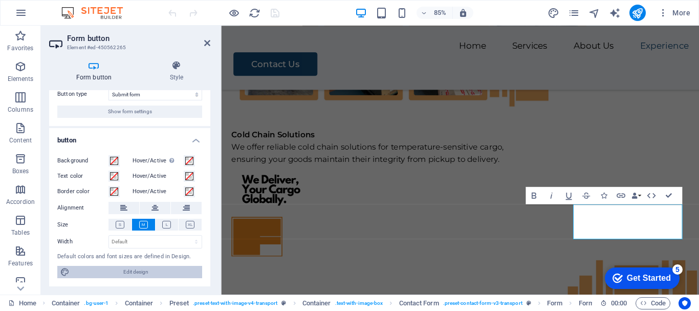
drag, startPoint x: 133, startPoint y: 271, endPoint x: 18, endPoint y: 194, distance: 137.9
click at [133, 271] on span "Edit design" at bounding box center [136, 272] width 126 height 12
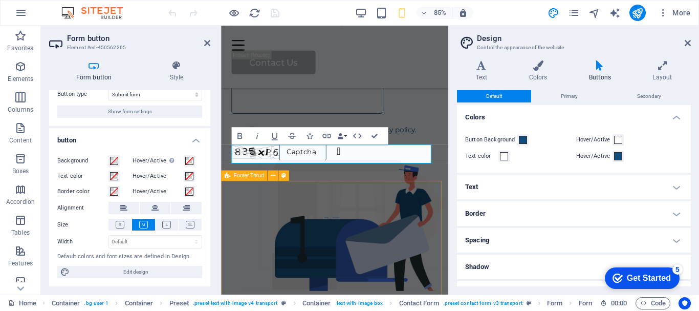
scroll to position [4746, 0]
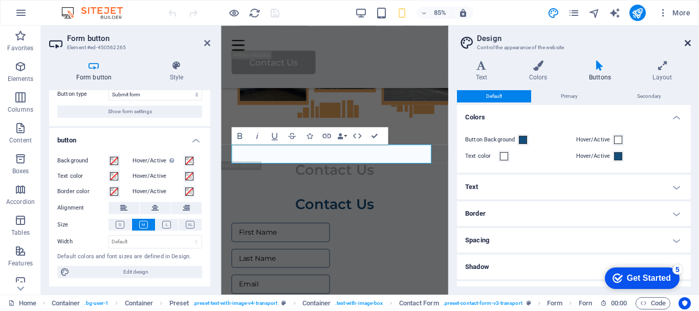
click at [689, 44] on icon at bounding box center [688, 43] width 6 height 8
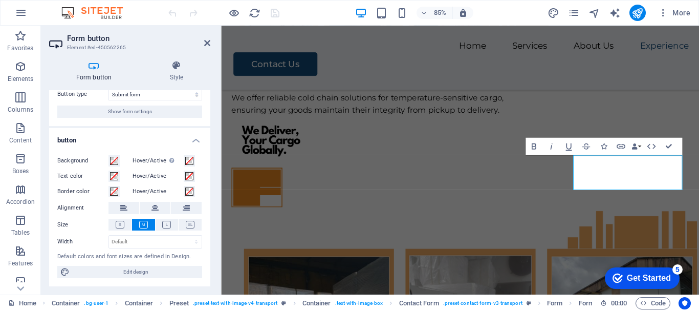
scroll to position [0, 0]
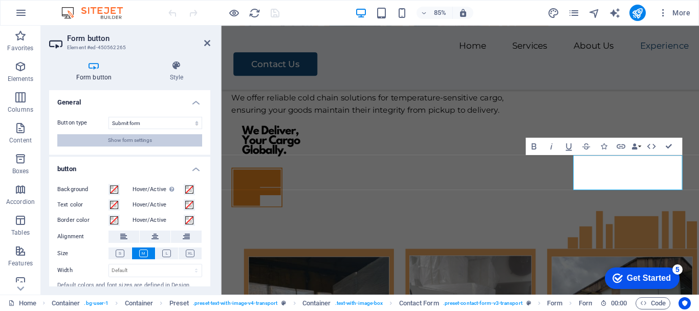
click at [160, 139] on button "Show form settings" at bounding box center [129, 140] width 145 height 12
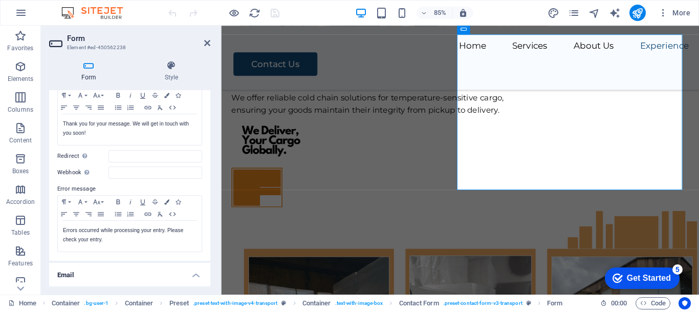
scroll to position [70, 0]
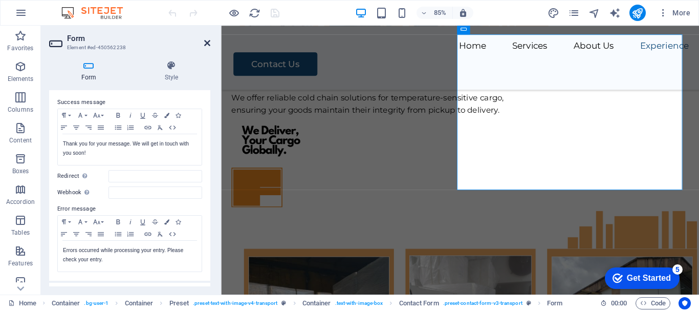
click at [209, 46] on icon at bounding box center [207, 43] width 6 height 8
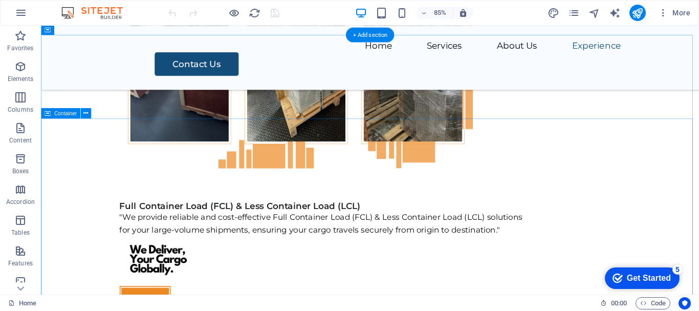
scroll to position [4875, 0]
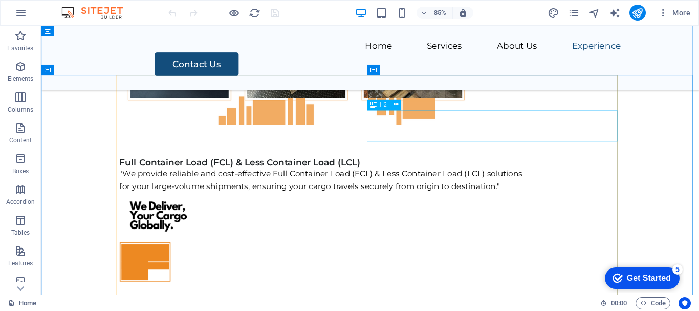
click at [377, 107] on div "H2" at bounding box center [378, 104] width 23 height 10
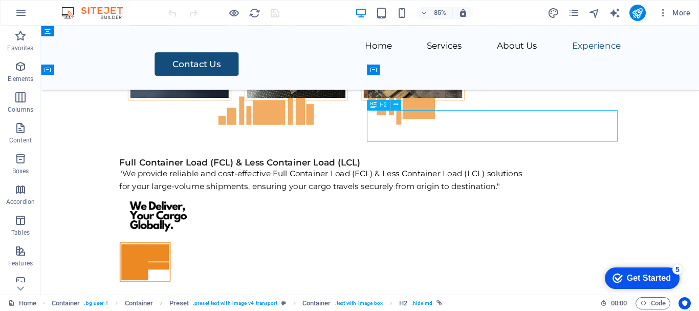
click at [377, 107] on div "H2" at bounding box center [378, 104] width 23 height 10
select select
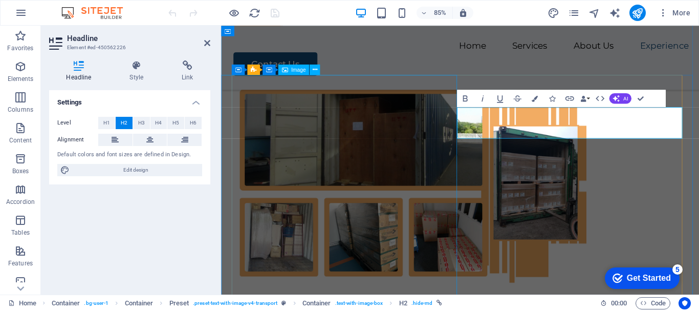
scroll to position [5006, 0]
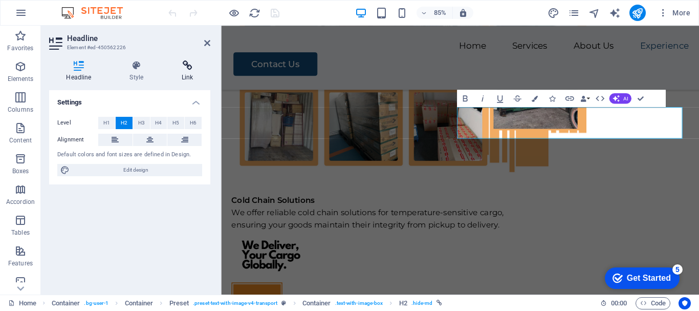
click at [188, 71] on h4 "Link" at bounding box center [188, 71] width 46 height 22
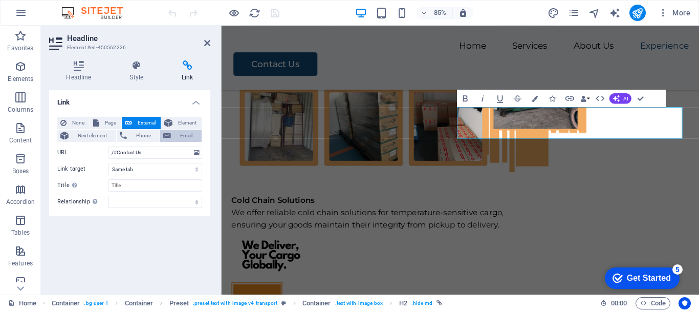
click at [184, 134] on span "Email" at bounding box center [186, 136] width 25 height 12
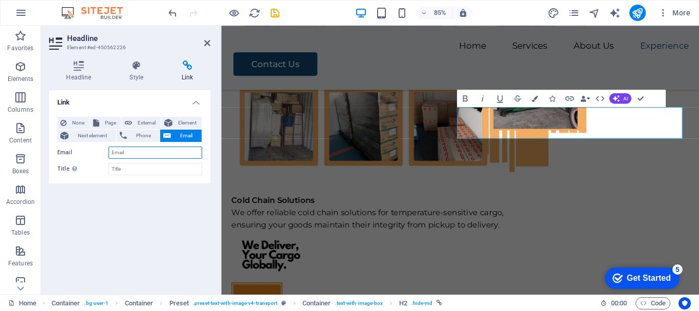
click at [152, 154] on input "Email" at bounding box center [156, 152] width 94 height 12
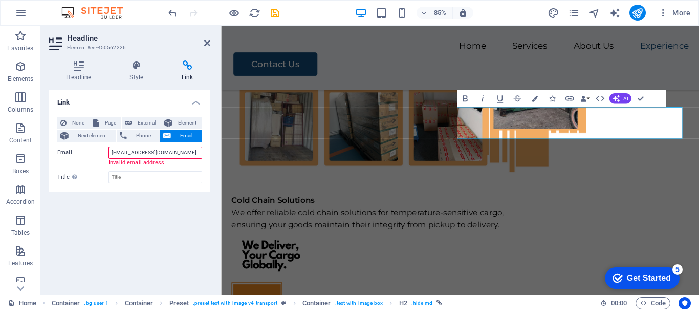
type input "[EMAIL_ADDRESS][DOMAIN_NAME]"
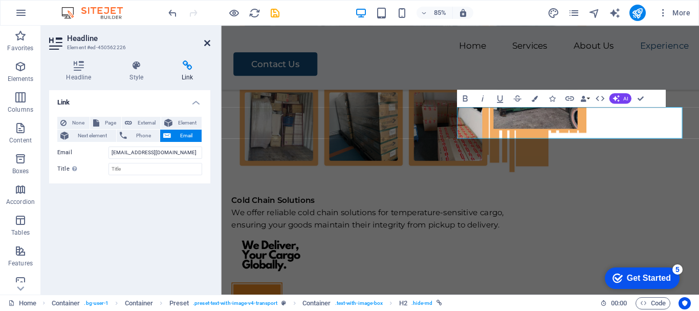
click at [209, 43] on icon at bounding box center [207, 43] width 6 height 8
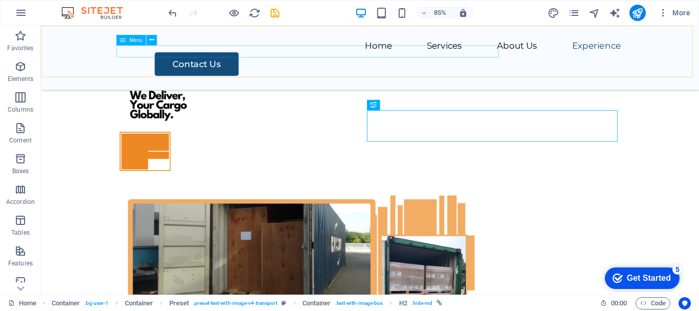
scroll to position [4875, 0]
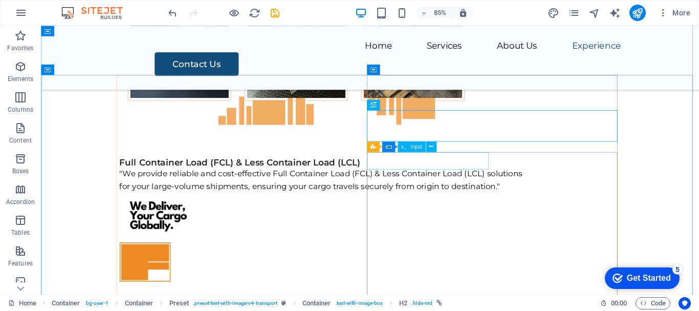
click at [418, 147] on span "Input" at bounding box center [417, 146] width 12 height 5
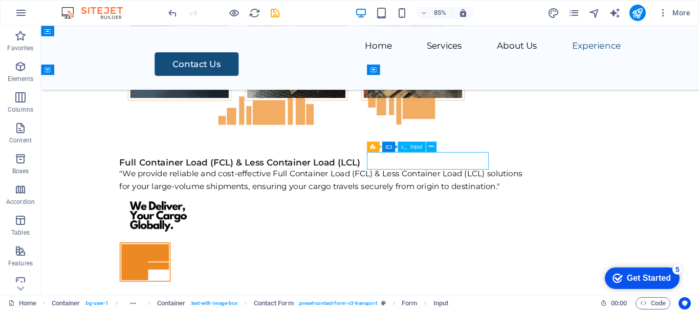
click at [418, 147] on span "Input" at bounding box center [417, 146] width 12 height 5
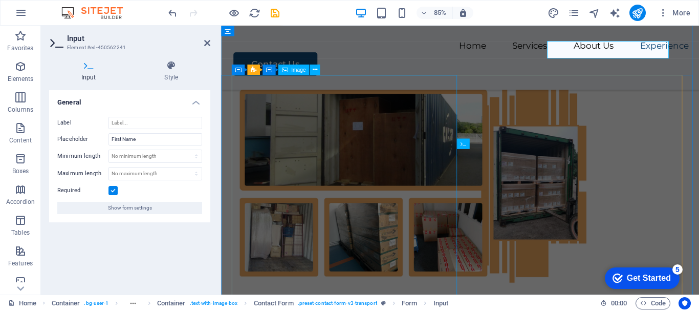
scroll to position [5006, 0]
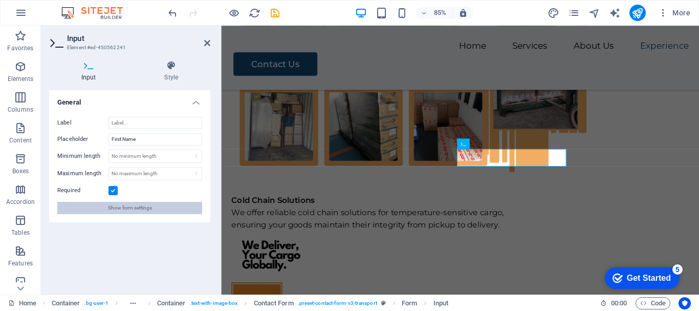
click at [150, 205] on span "Show form settings" at bounding box center [130, 208] width 44 height 12
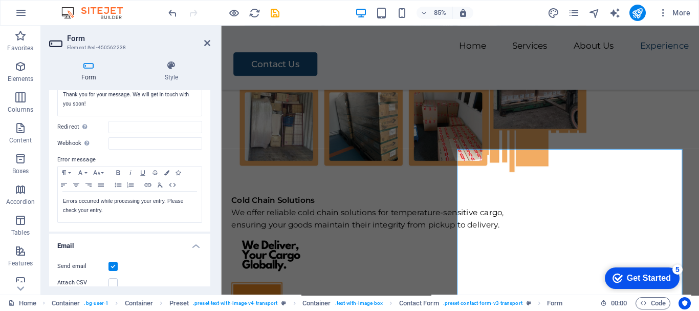
scroll to position [102, 0]
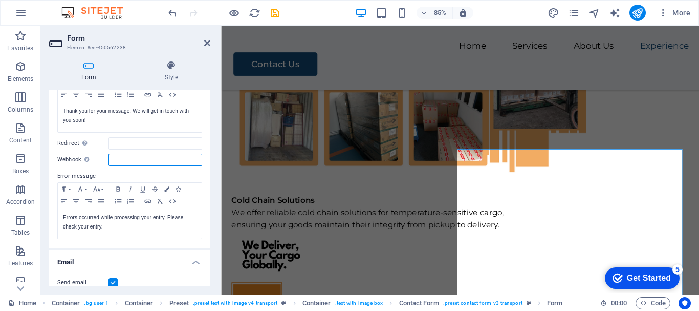
click at [157, 161] on input "Webhook A webhook is a push notification from this form to another server. Ever…" at bounding box center [156, 160] width 94 height 12
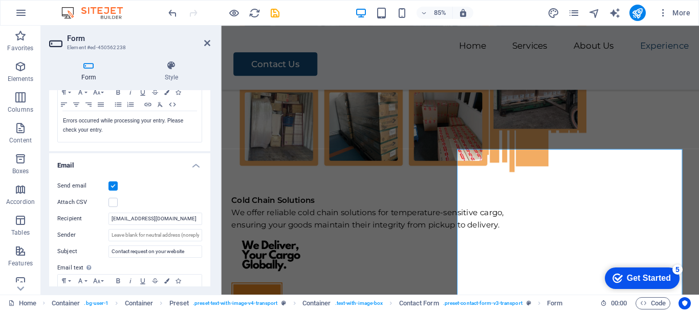
scroll to position [205, 0]
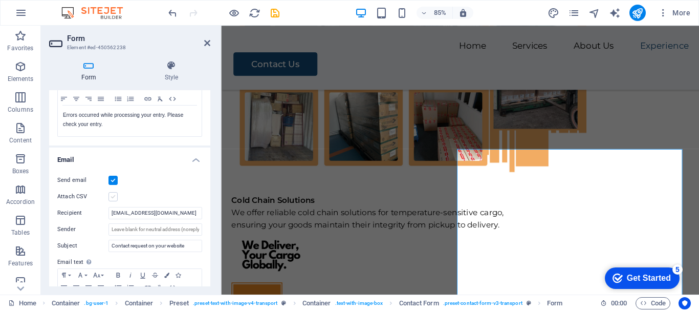
click at [115, 195] on label at bounding box center [113, 196] width 9 height 9
click at [0, 0] on input "Attach CSV" at bounding box center [0, 0] width 0 height 0
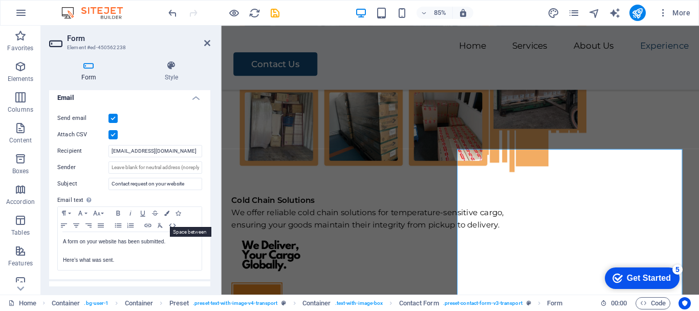
scroll to position [172, 0]
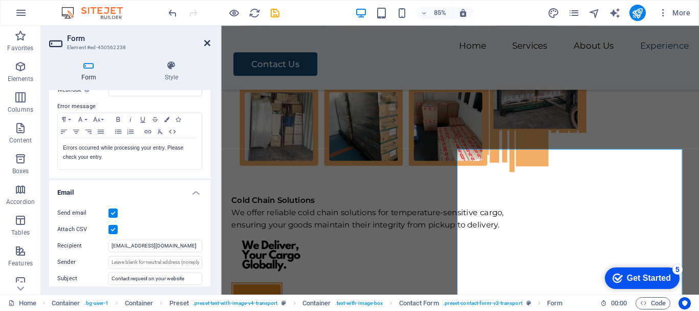
click at [206, 45] on icon at bounding box center [207, 43] width 6 height 8
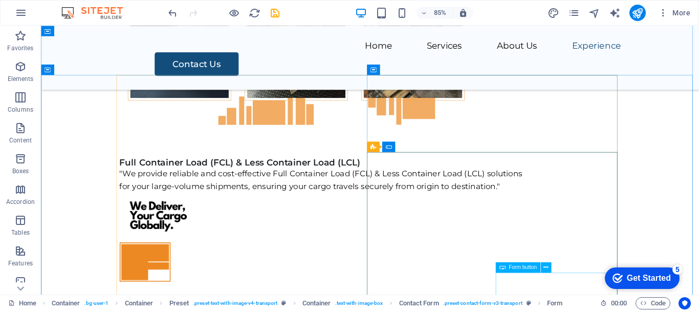
click at [515, 269] on span "Form button" at bounding box center [523, 267] width 28 height 5
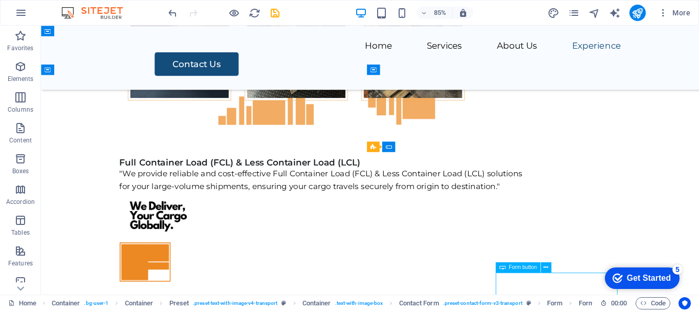
click at [515, 269] on span "Form button" at bounding box center [523, 267] width 28 height 5
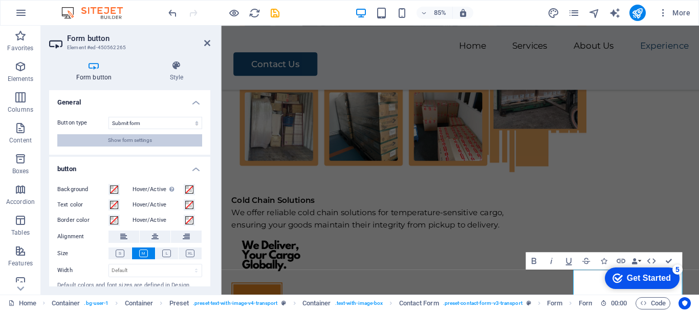
click at [150, 140] on span "Show form settings" at bounding box center [130, 140] width 44 height 12
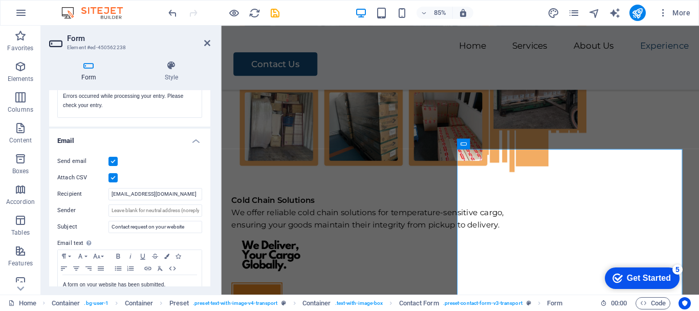
scroll to position [223, 0]
click at [88, 73] on h4 "Form" at bounding box center [90, 71] width 83 height 22
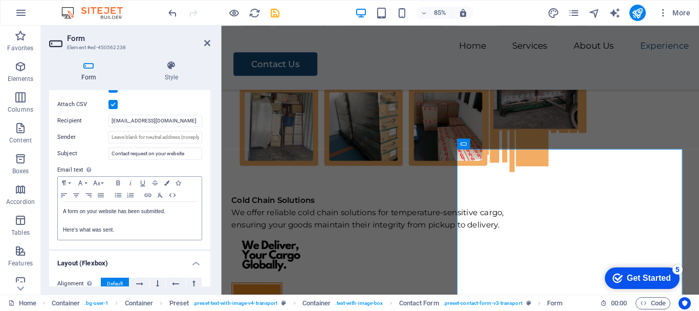
scroll to position [274, 0]
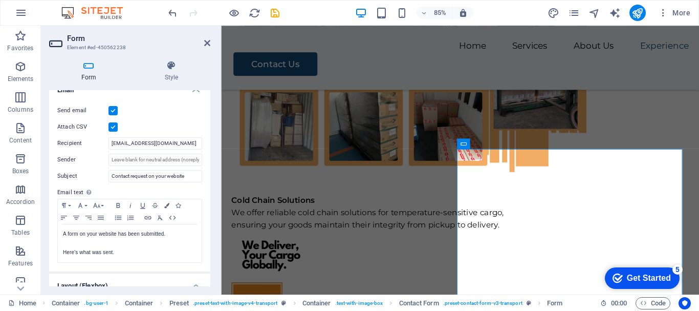
click at [211, 45] on aside "Form Element #ed-450562238 Form Style General Title Define a name for the form.…" at bounding box center [131, 160] width 180 height 269
click at [206, 42] on icon at bounding box center [207, 43] width 6 height 8
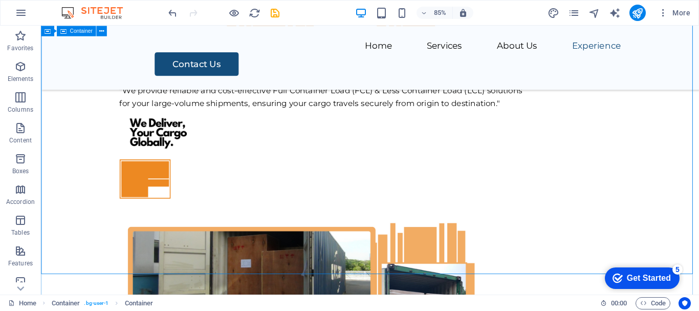
scroll to position [4926, 0]
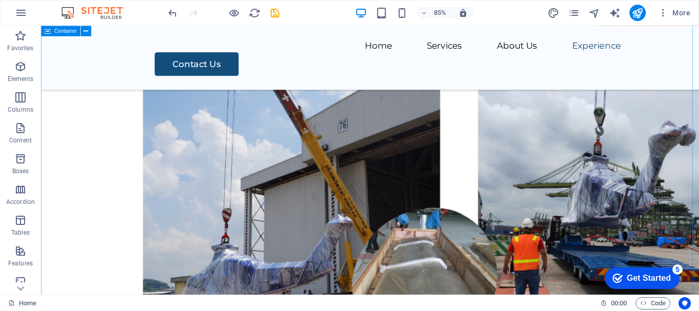
scroll to position [2622, 0]
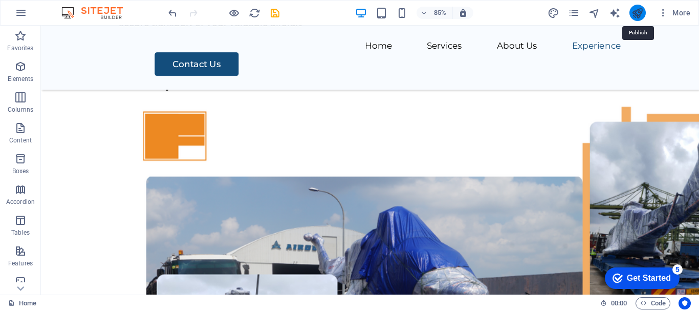
click at [641, 12] on icon "publish" at bounding box center [638, 13] width 12 height 12
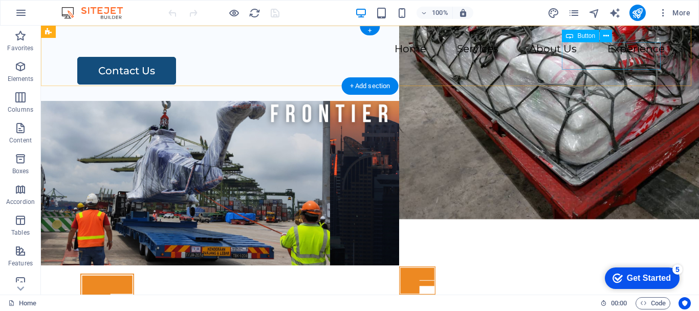
click at [603, 57] on div "Contact Us" at bounding box center [371, 71] width 588 height 28
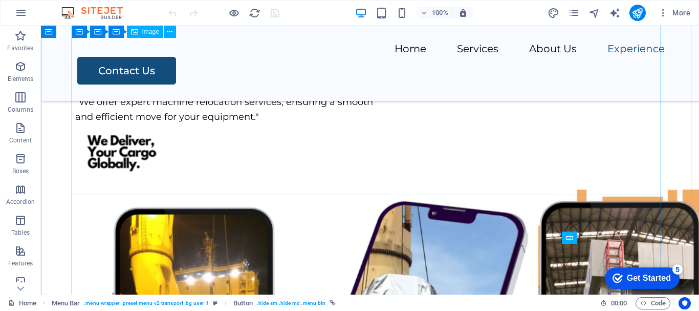
scroll to position [3072, 0]
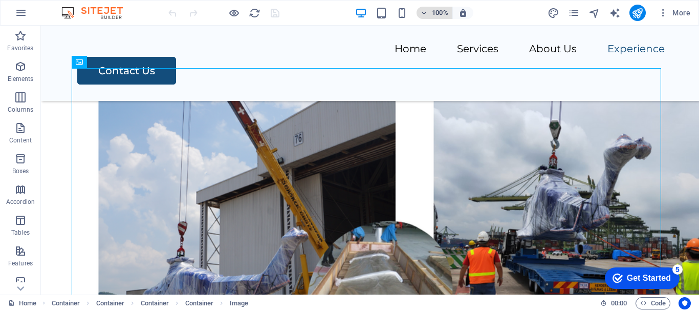
click at [423, 12] on icon "button" at bounding box center [424, 13] width 7 height 7
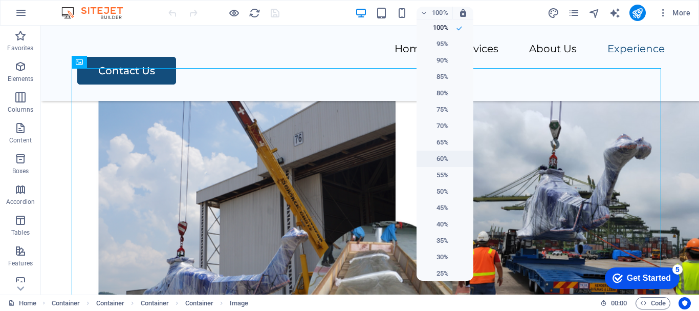
click at [432, 161] on h6 "60%" at bounding box center [436, 159] width 26 height 12
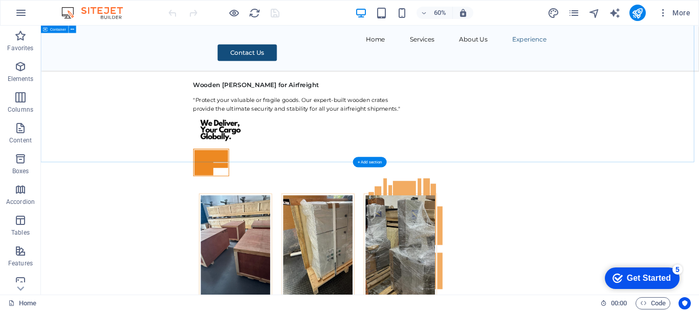
scroll to position [4917, 0]
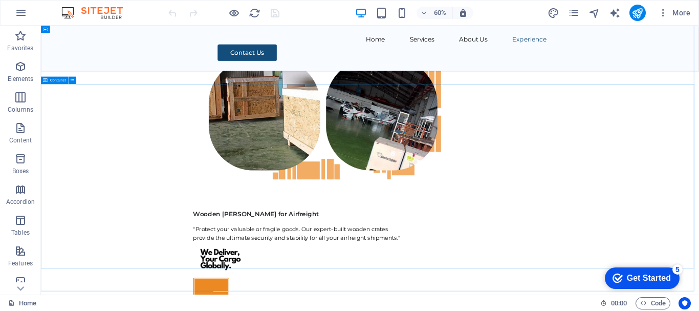
click at [58, 81] on span "Container" at bounding box center [58, 80] width 16 height 4
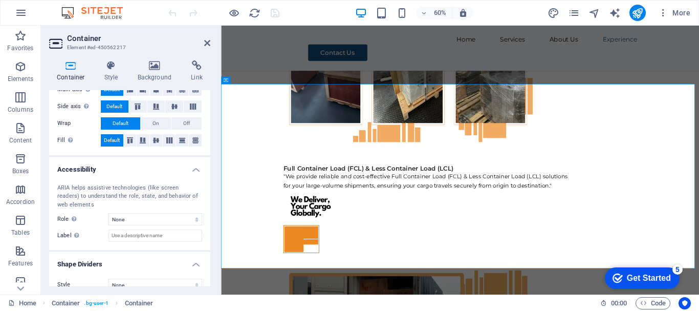
scroll to position [201, 0]
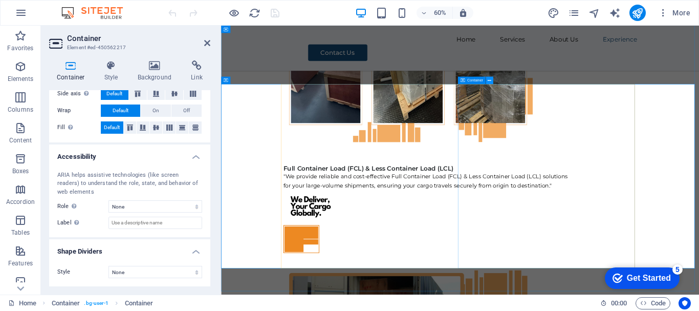
click at [490, 82] on icon at bounding box center [490, 80] width 4 height 7
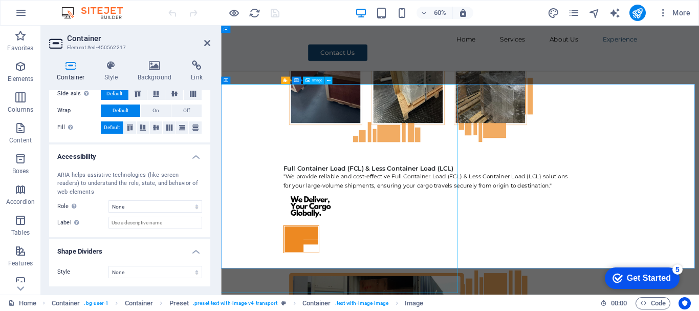
scroll to position [4858, 0]
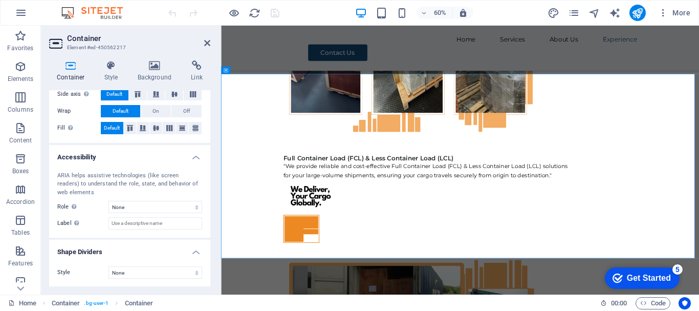
scroll to position [201, 0]
click at [70, 148] on h4 "Accessibility" at bounding box center [129, 153] width 161 height 18
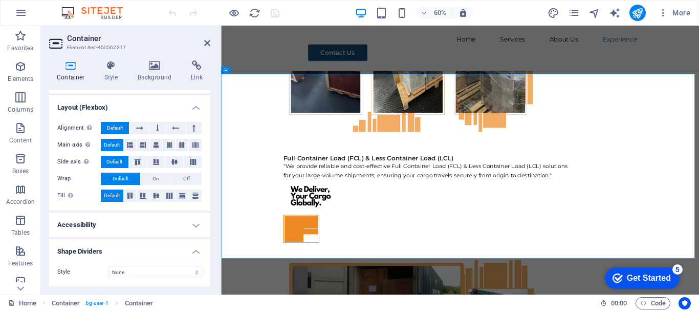
scroll to position [133, 0]
